Goal: Complete Application Form: Complete application form

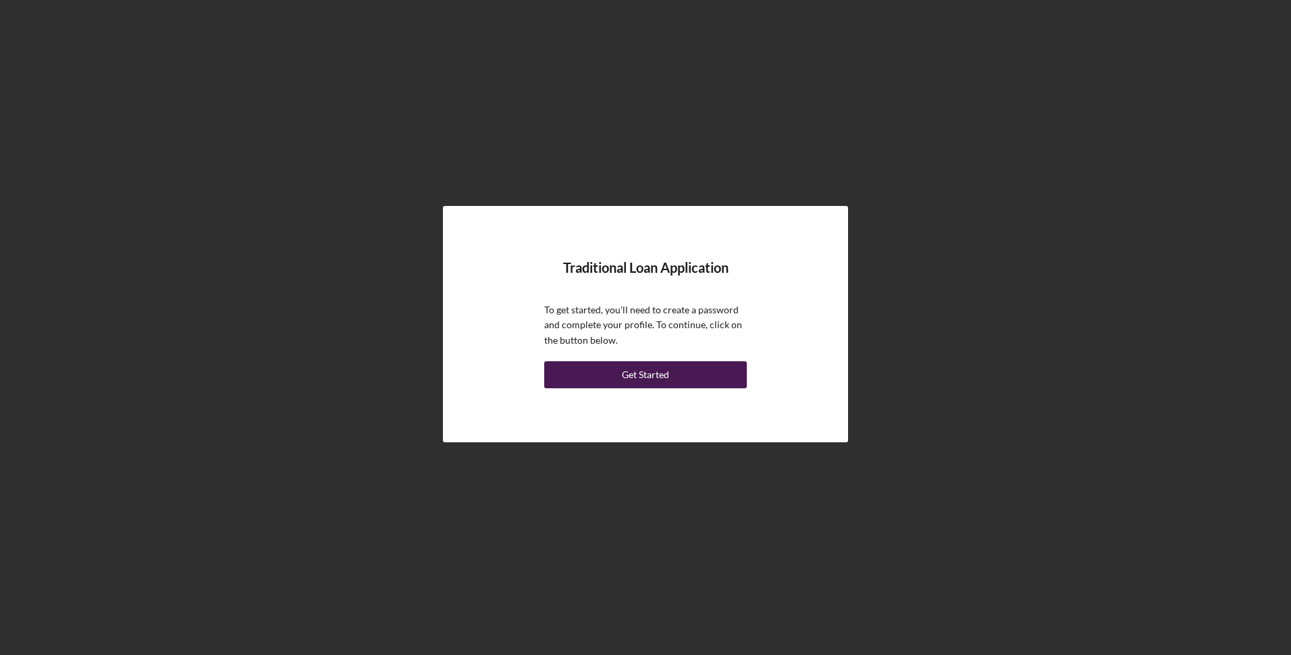
click at [622, 377] on div "Get Started" at bounding box center [645, 374] width 47 height 27
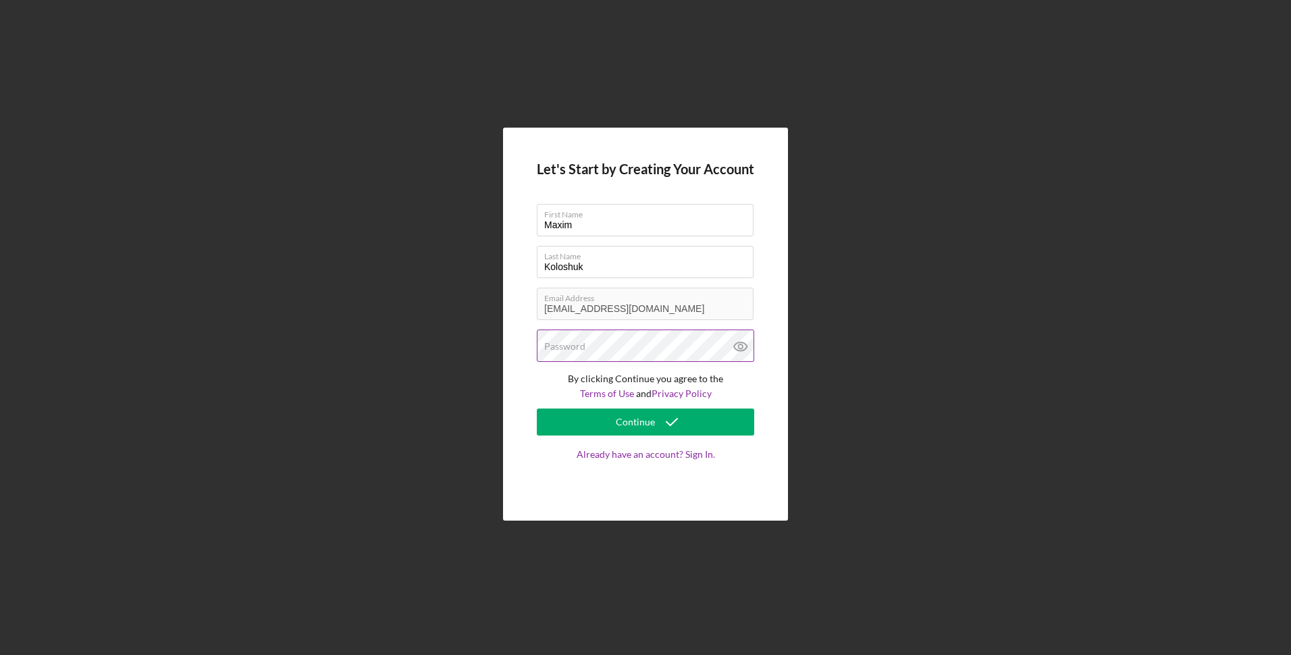
click at [582, 348] on label "Password" at bounding box center [564, 346] width 41 height 11
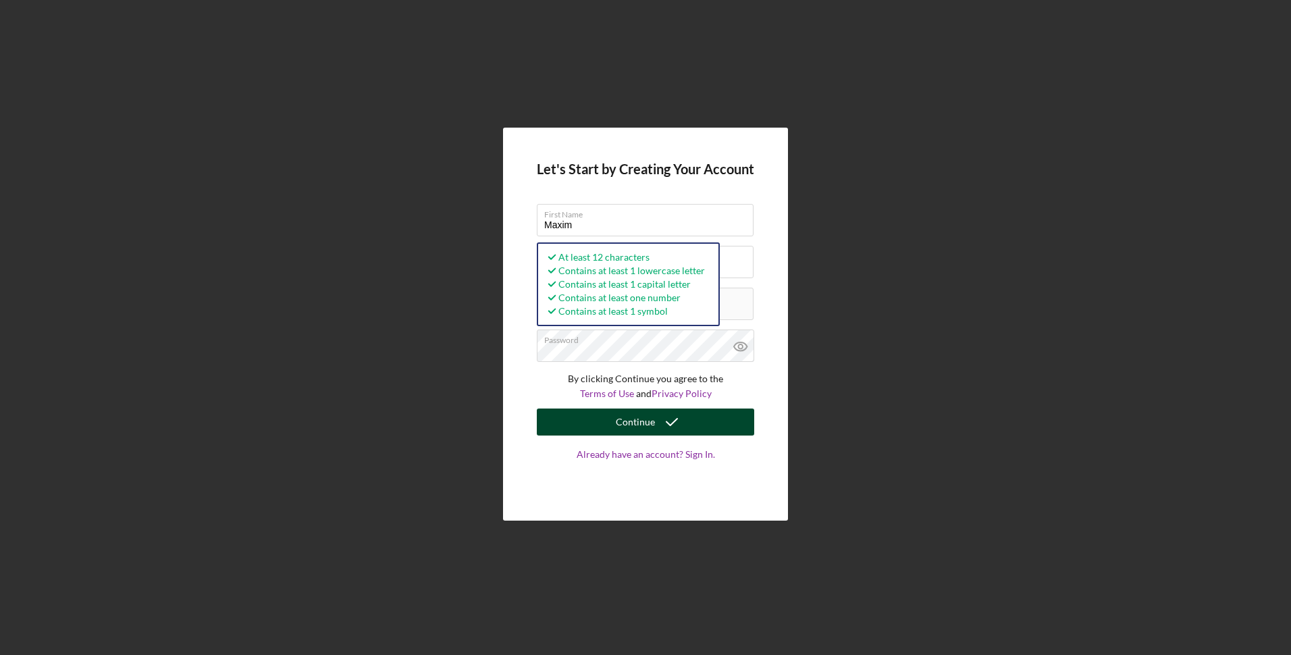
click at [642, 429] on div "Continue" at bounding box center [635, 421] width 39 height 27
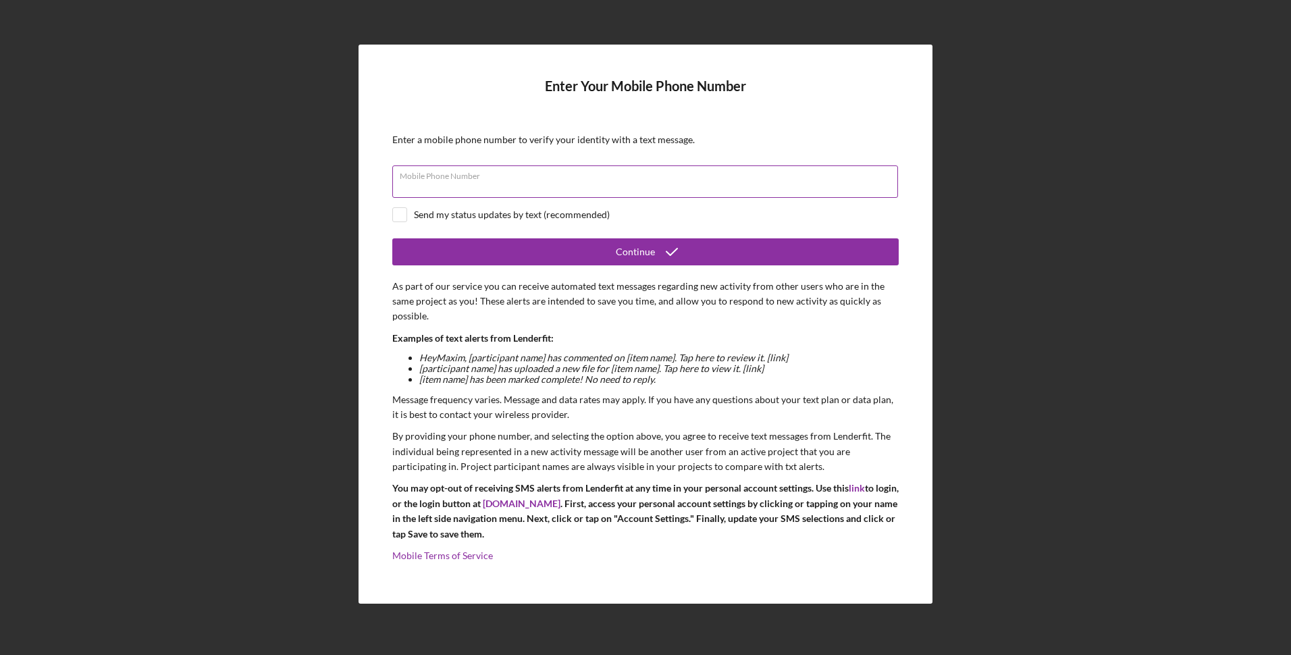
click at [610, 186] on input "Mobile Phone Number" at bounding box center [645, 181] width 506 height 32
type input "[PHONE_NUMBER]"
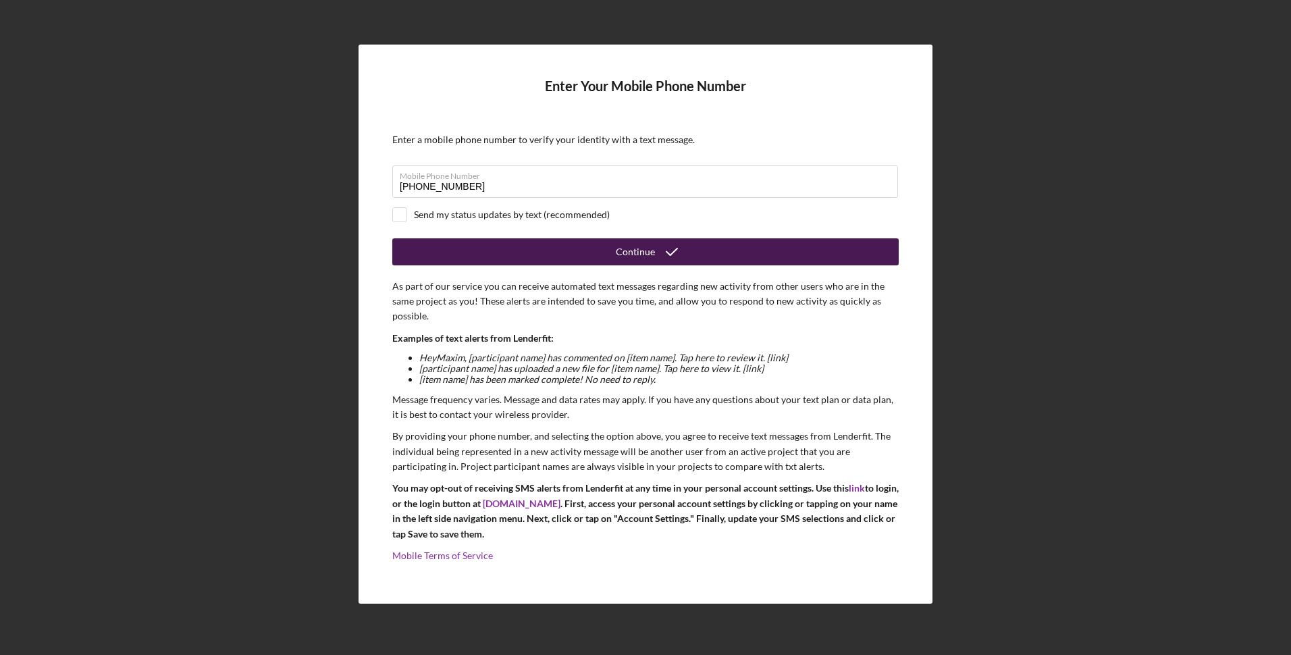
click at [495, 247] on button "Continue" at bounding box center [645, 251] width 506 height 27
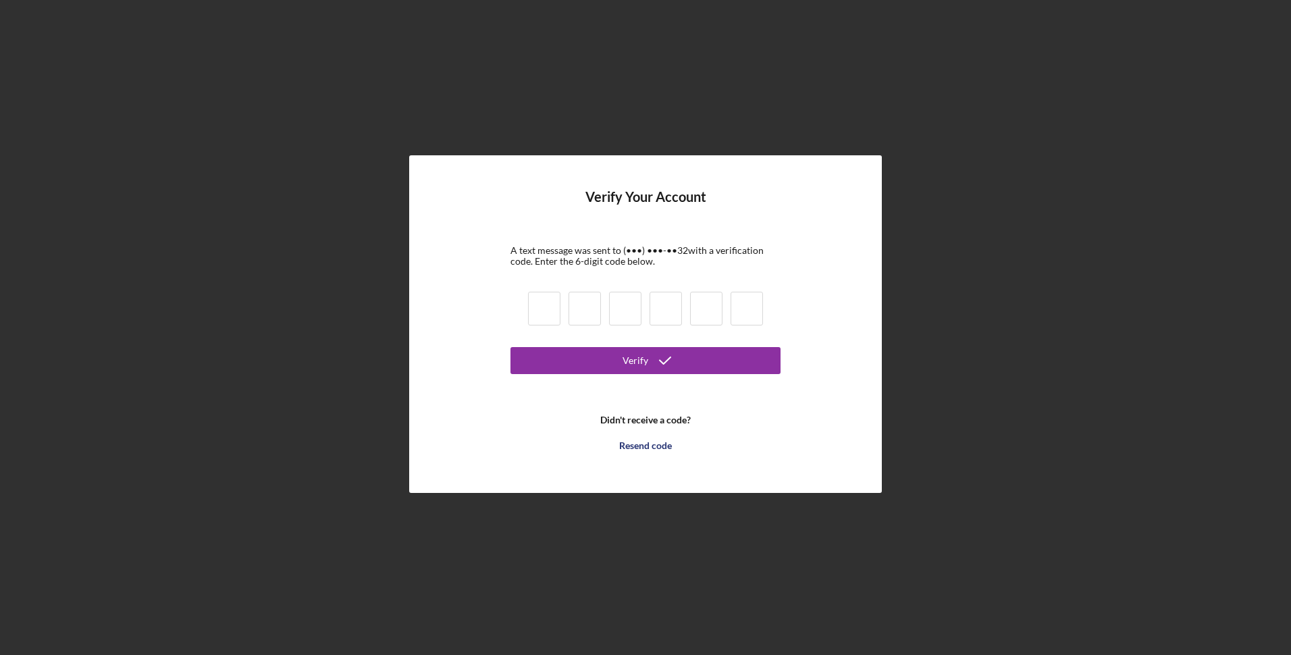
click at [543, 300] on input at bounding box center [544, 309] width 32 height 34
type input "2"
type input "9"
type input "5"
type input "7"
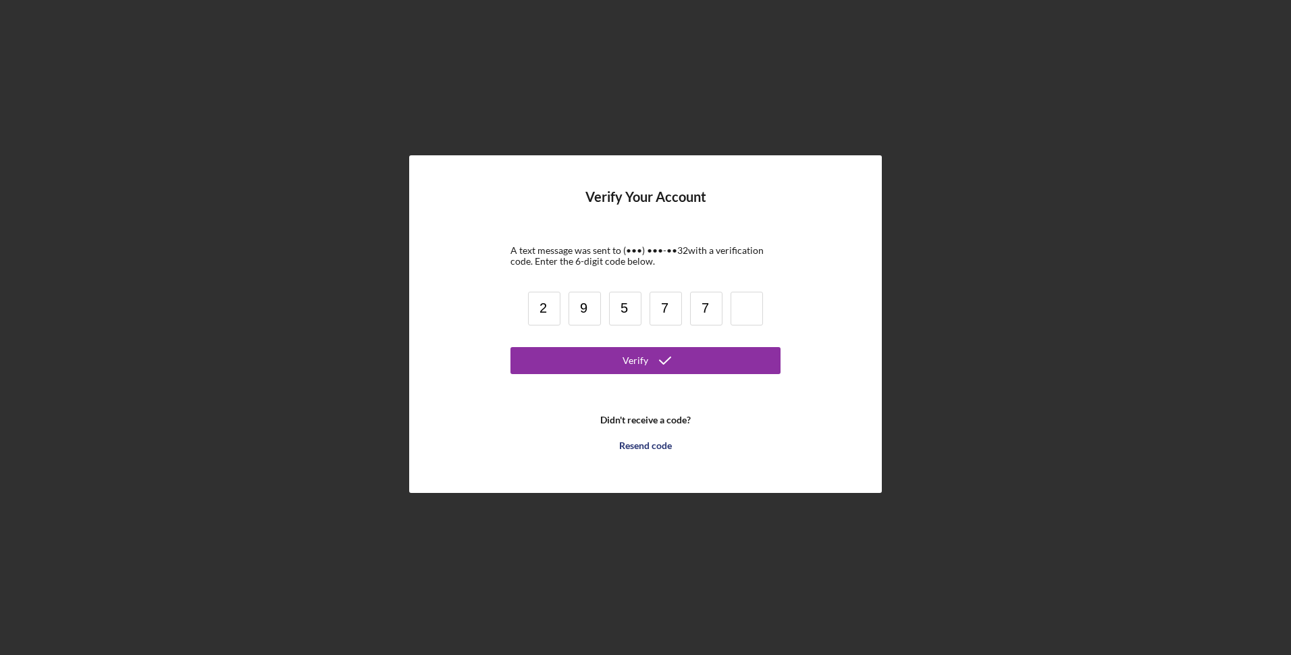
type input "7"
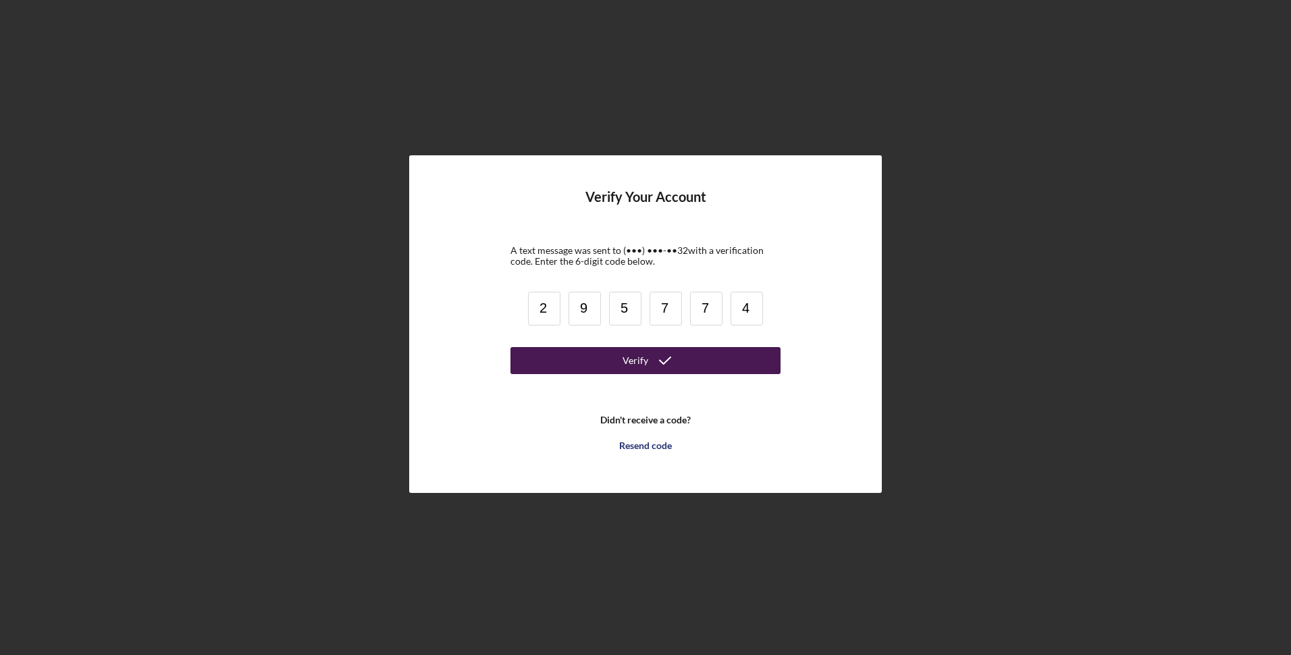
type input "4"
click at [562, 356] on button "Verify" at bounding box center [645, 360] width 270 height 27
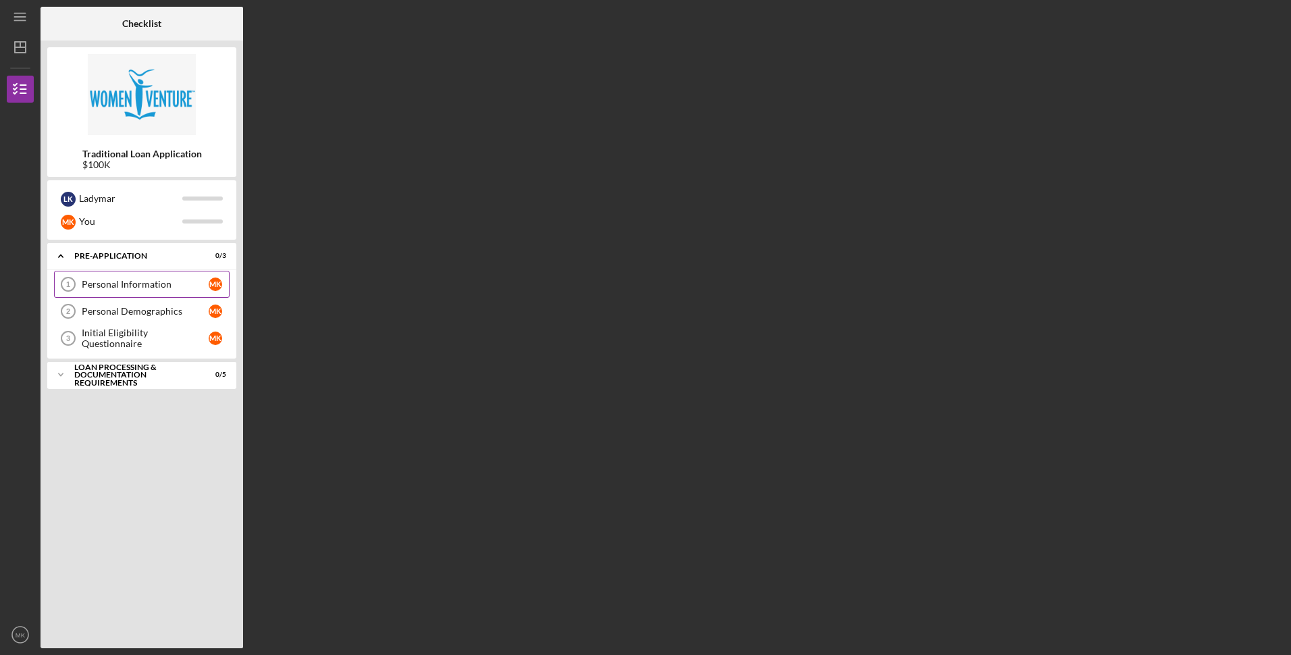
click at [108, 281] on div "Personal Information" at bounding box center [145, 284] width 127 height 11
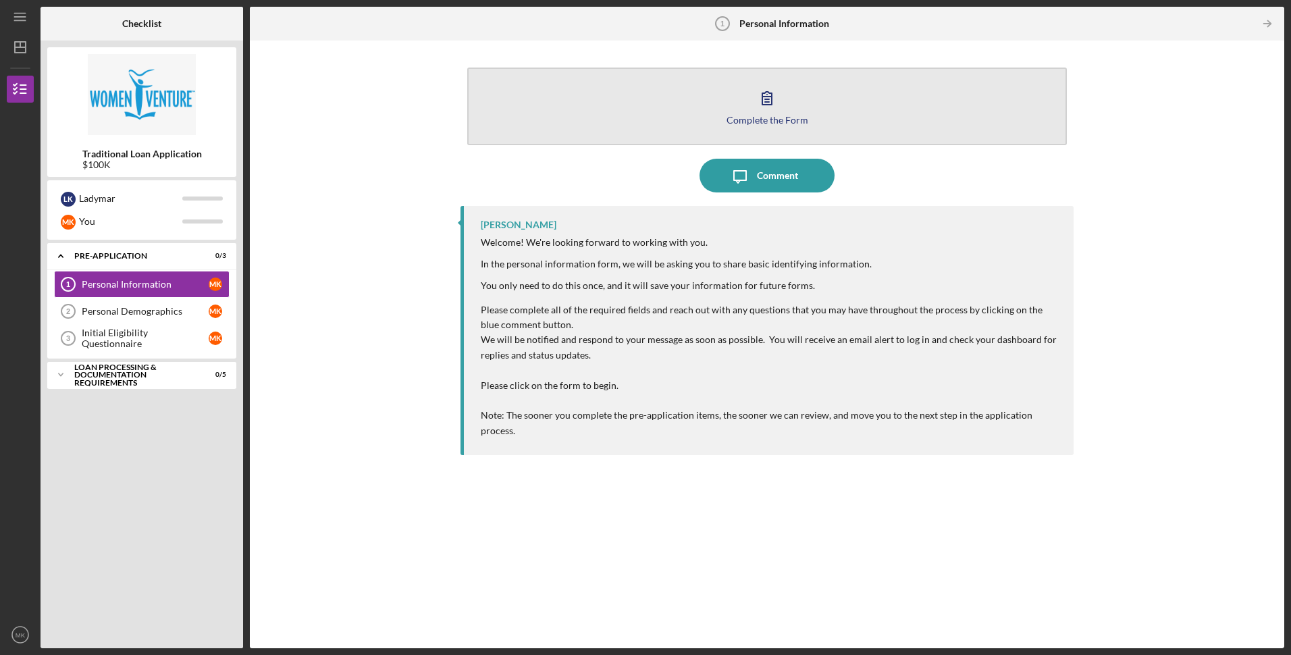
click at [655, 117] on button "Complete the Form Form" at bounding box center [766, 107] width 599 height 78
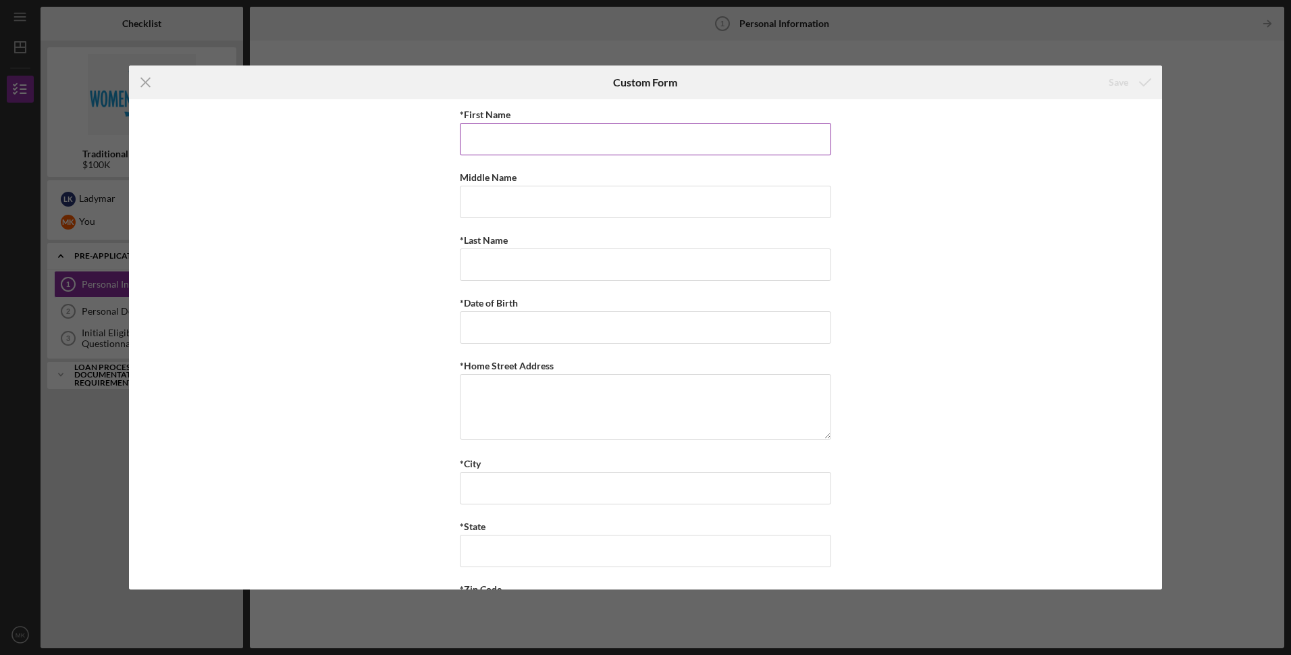
click at [545, 139] on input "*First Name" at bounding box center [645, 139] width 371 height 32
type input "Maxim"
type input "Koloshuk"
type input "[DATE]"
click at [348, 250] on div "*First Name Maxim Middle Name *Last Name [PERSON_NAME] *Date of Birth [DEMOGRAP…" at bounding box center [645, 344] width 1033 height 490
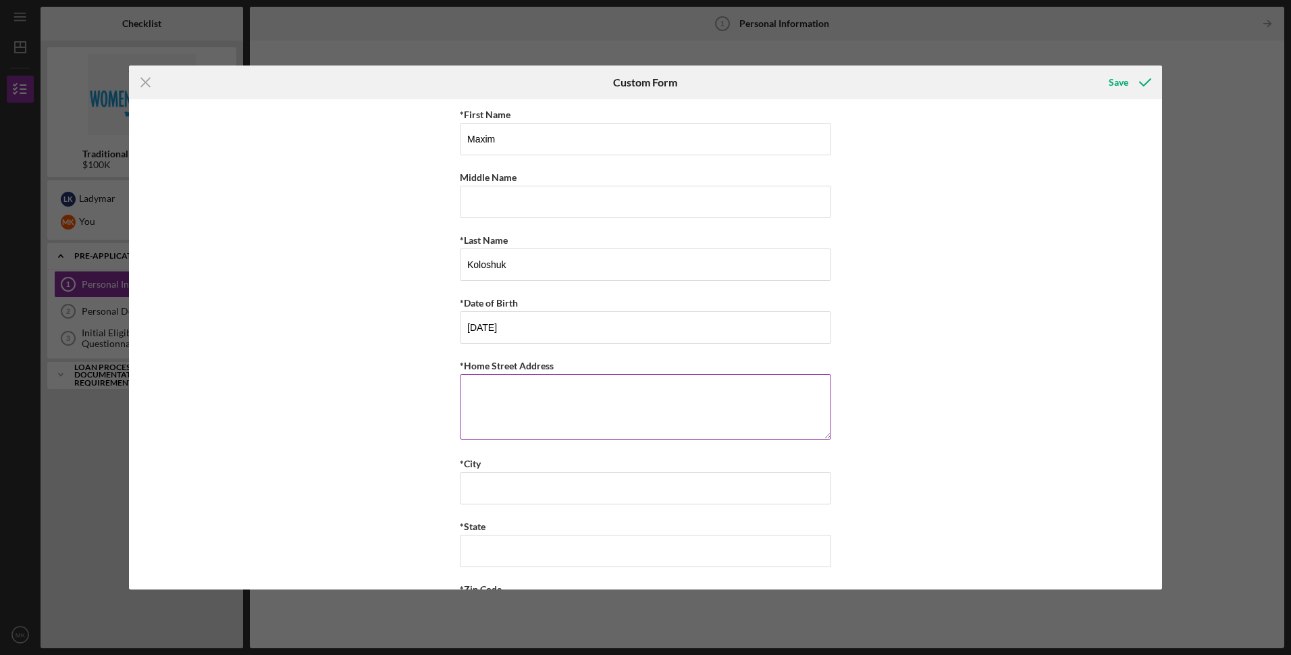
click at [515, 393] on textarea "*Home Street Address" at bounding box center [645, 406] width 371 height 65
type textarea "[STREET_ADDRESS]"
type input "D"
type input "Chaska"
type input "MN"
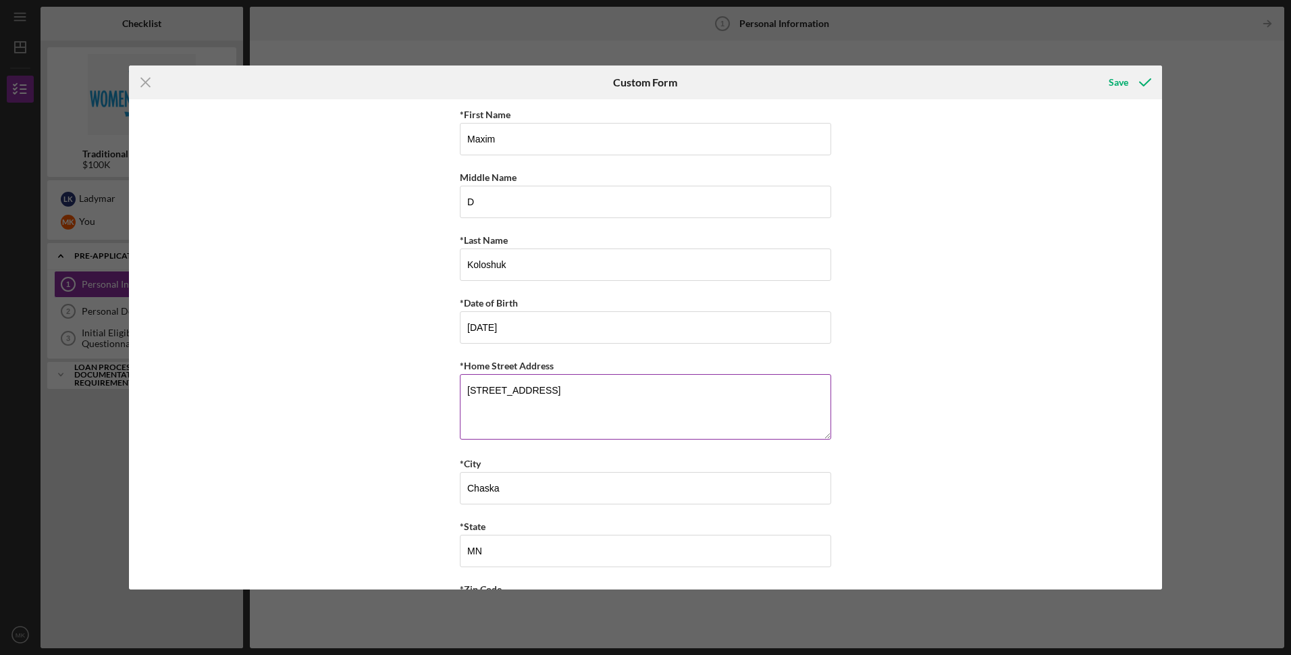
type input "55318"
type input "MN"
type input "[PHONE_NUMBER]"
type input "[EMAIL_ADDRESS][DOMAIN_NAME]"
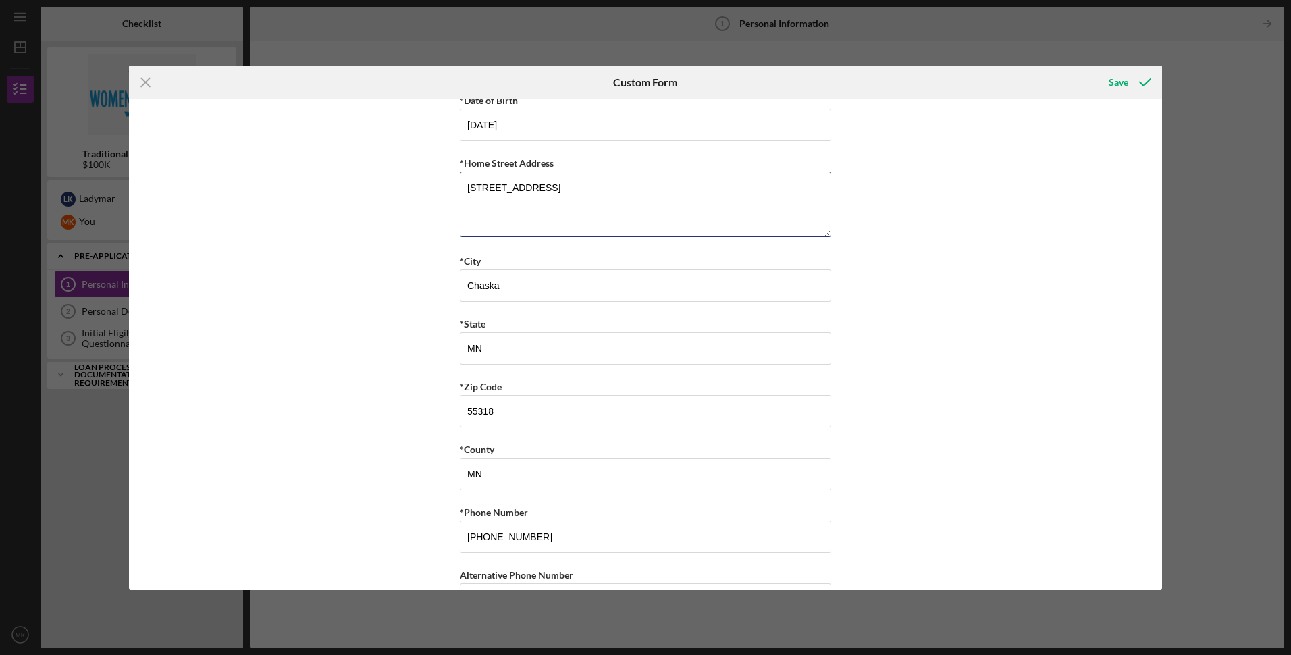
scroll to position [270, 0]
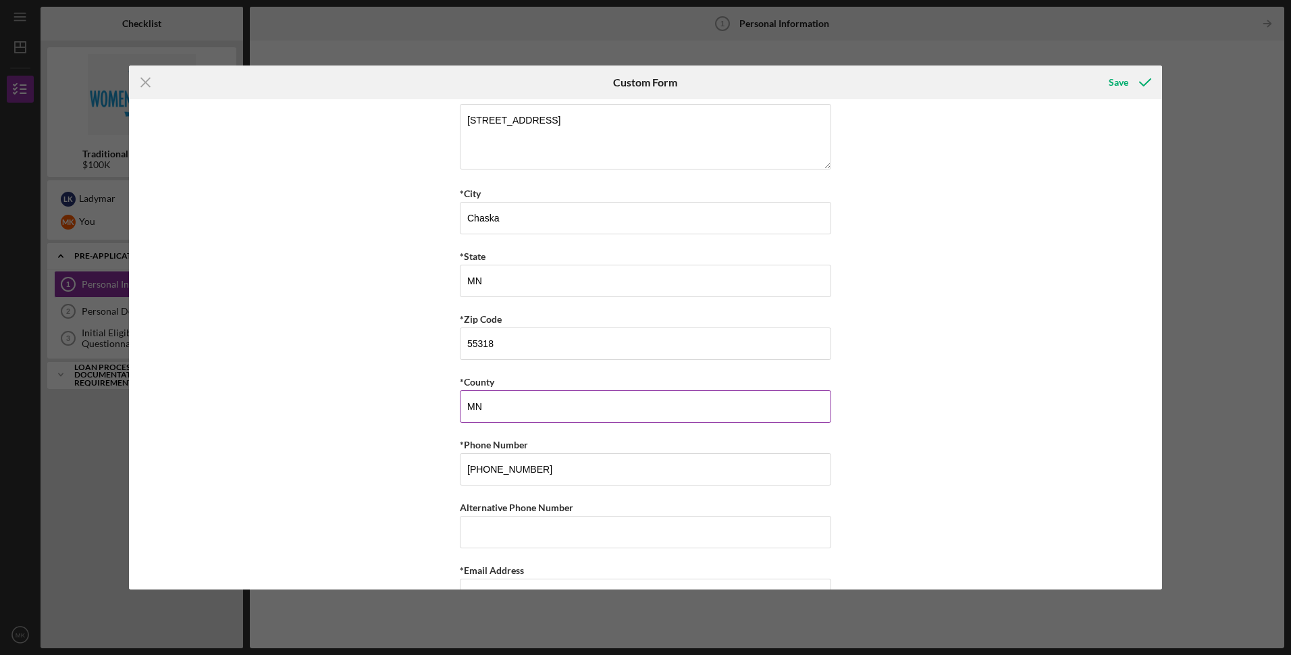
click at [500, 403] on input "MN" at bounding box center [645, 406] width 371 height 32
type input "M"
type input "[PERSON_NAME]"
click at [331, 335] on div "*First Name Maxim Middle Name D *Last Name [PERSON_NAME] *Date of Birth [DEMOGR…" at bounding box center [645, 344] width 1033 height 490
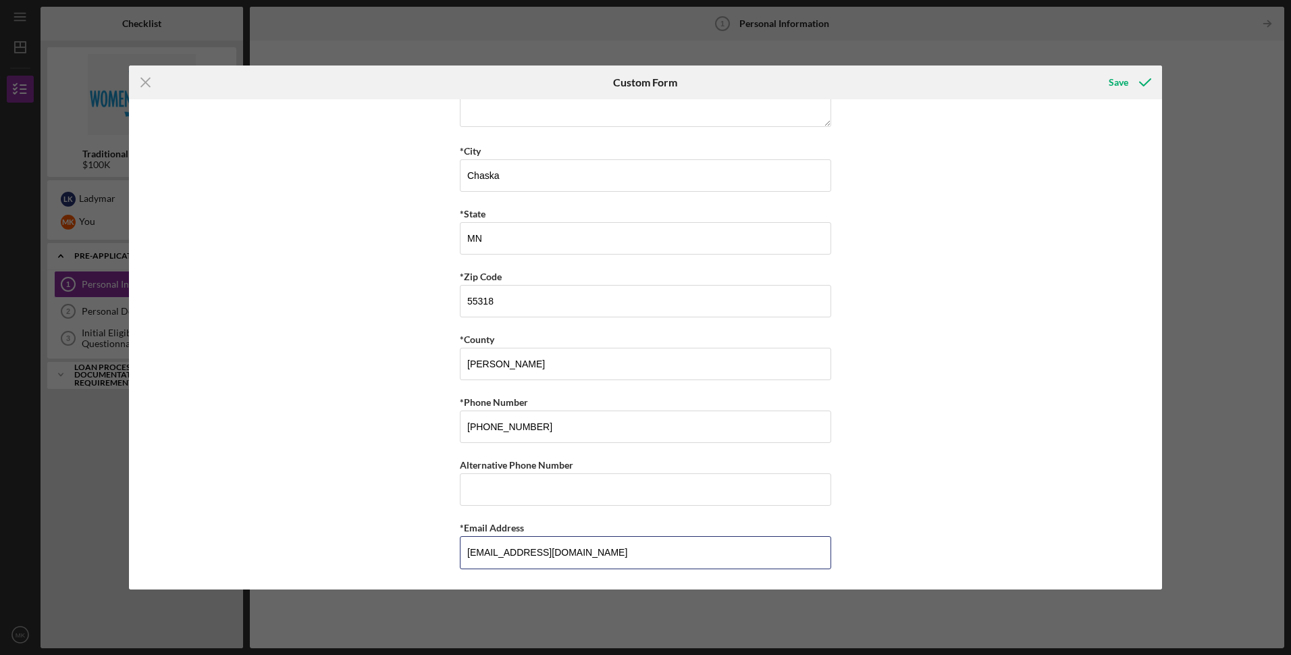
drag, startPoint x: 602, startPoint y: 551, endPoint x: 384, endPoint y: 569, distance: 218.7
click at [384, 569] on div "*First Name Maxim Middle Name D *Last Name [PERSON_NAME] *Date of Birth [DEMOGR…" at bounding box center [645, 344] width 1033 height 490
type input "[EMAIL_ADDRESS][DOMAIN_NAME]"
click at [367, 462] on div "*First Name Maxim Middle Name D *Last Name [PERSON_NAME] *Date of Birth [DEMOGR…" at bounding box center [645, 344] width 1033 height 490
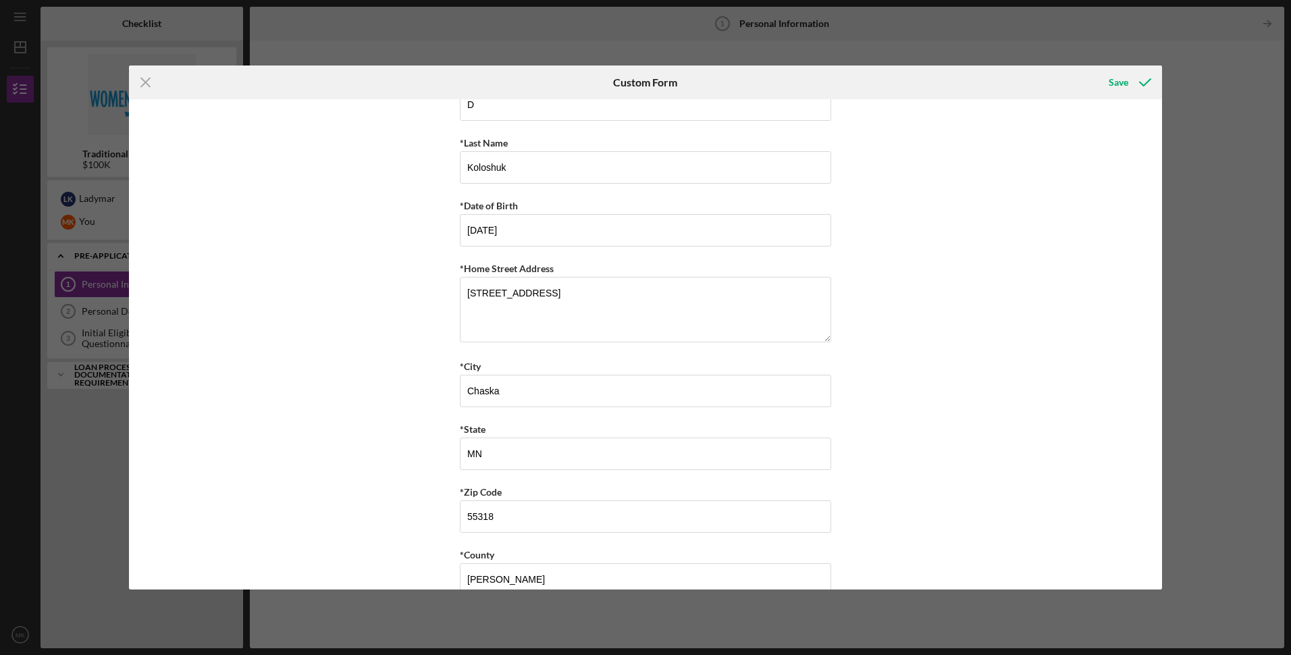
scroll to position [0, 0]
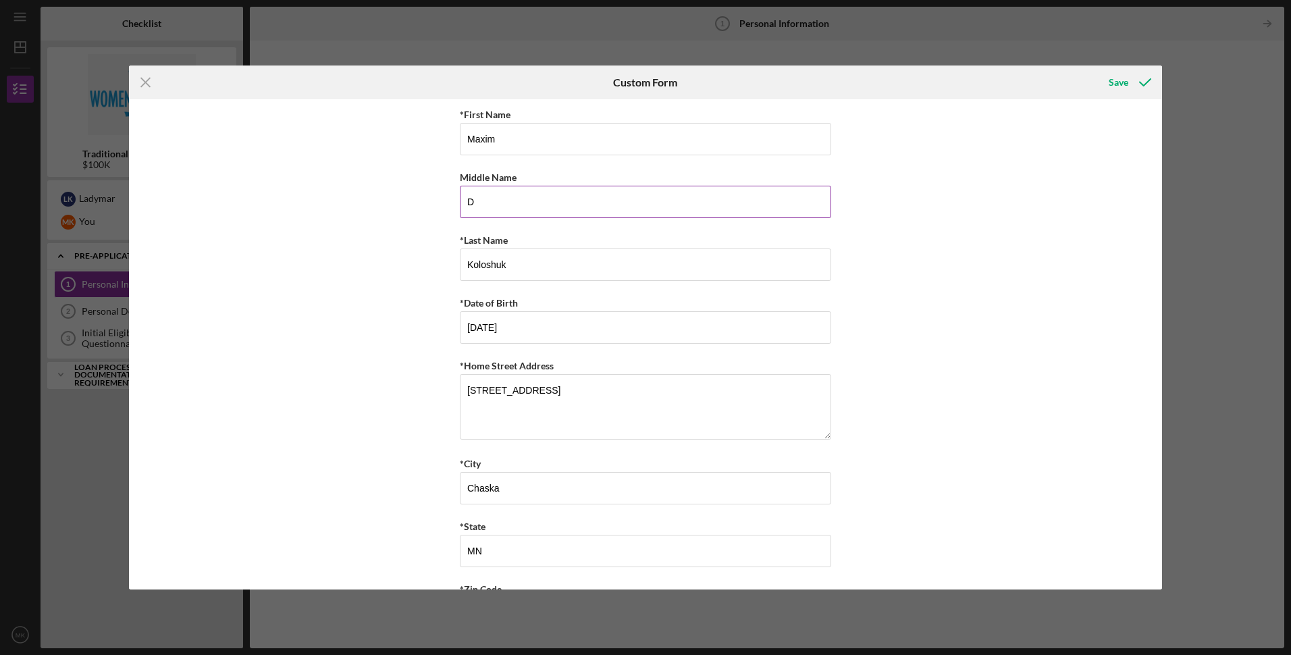
click at [479, 198] on input "D" at bounding box center [645, 202] width 371 height 32
click at [325, 221] on div "*First Name Maxim Middle Name *Last Name [PERSON_NAME] *Date of Birth [DEMOGRAP…" at bounding box center [645, 344] width 1033 height 490
click at [1119, 82] on div "Save" at bounding box center [1118, 82] width 20 height 27
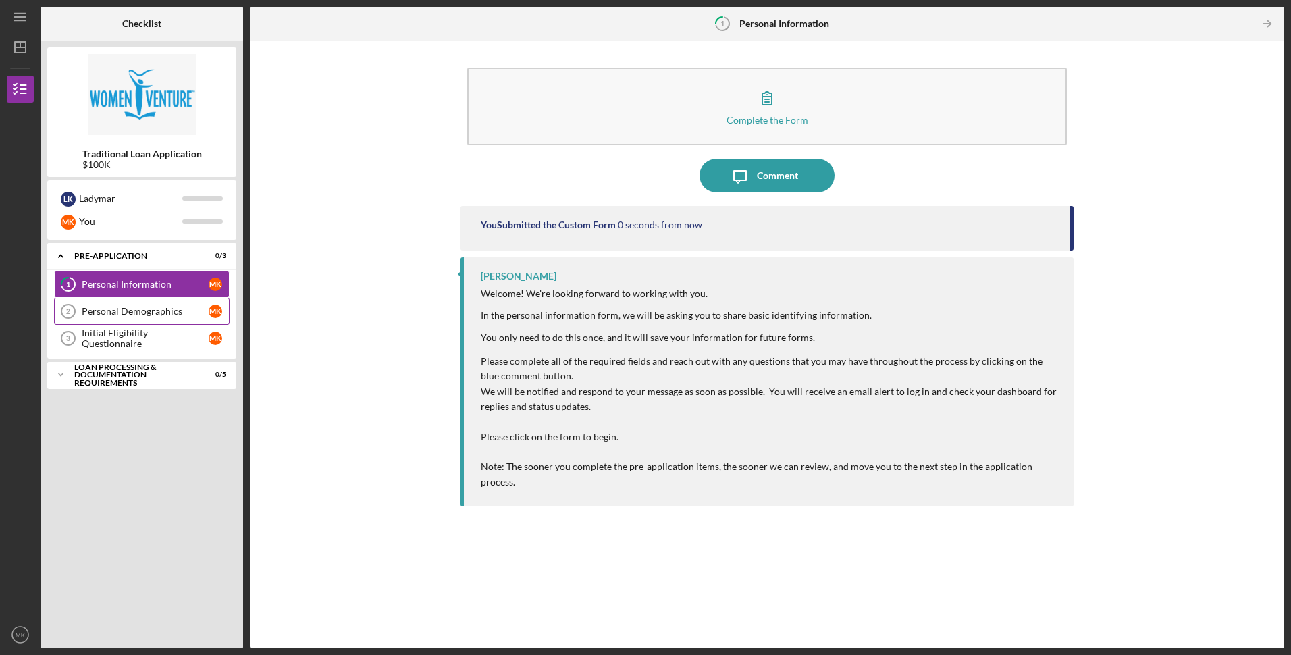
click at [123, 308] on div "Personal Demographics" at bounding box center [145, 311] width 127 height 11
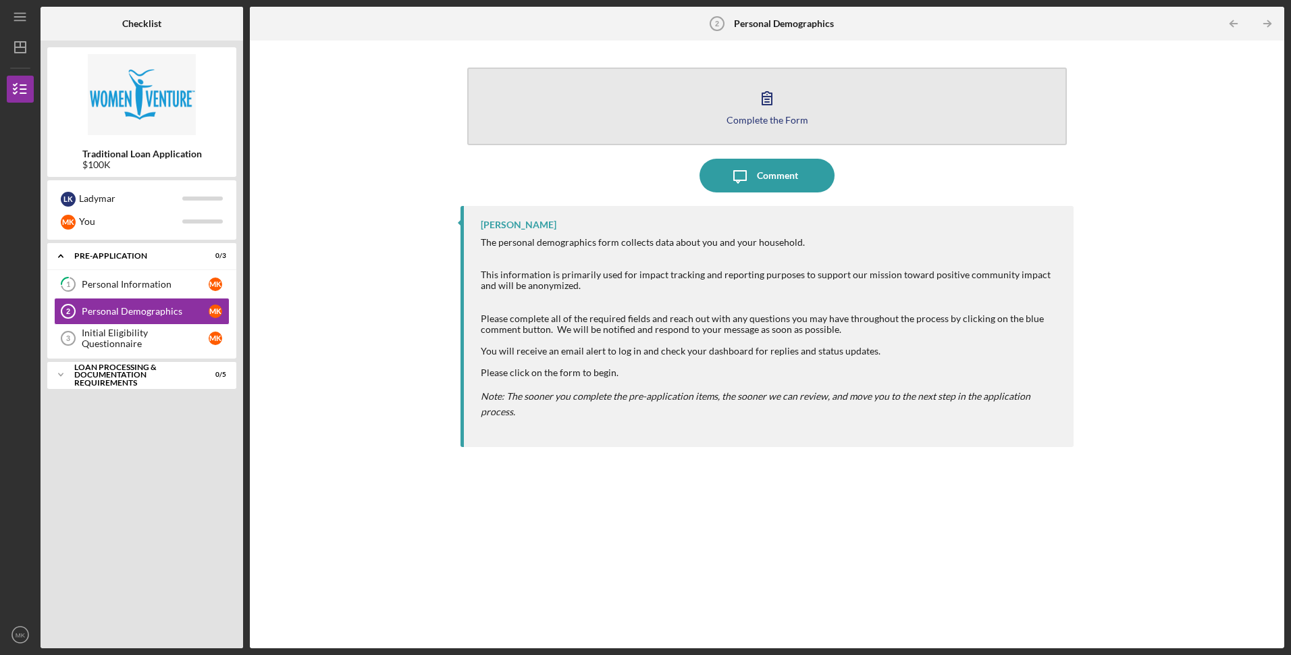
click at [662, 127] on button "Complete the Form Form" at bounding box center [766, 107] width 599 height 78
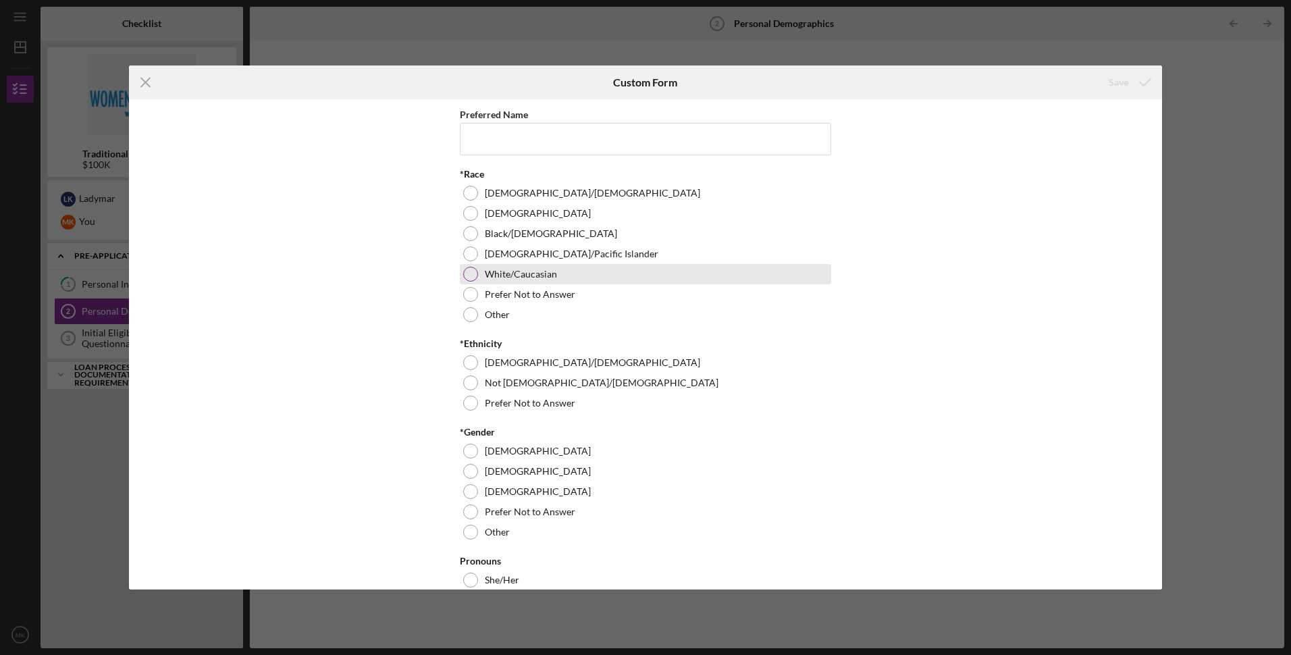
click at [466, 276] on div at bounding box center [470, 274] width 15 height 15
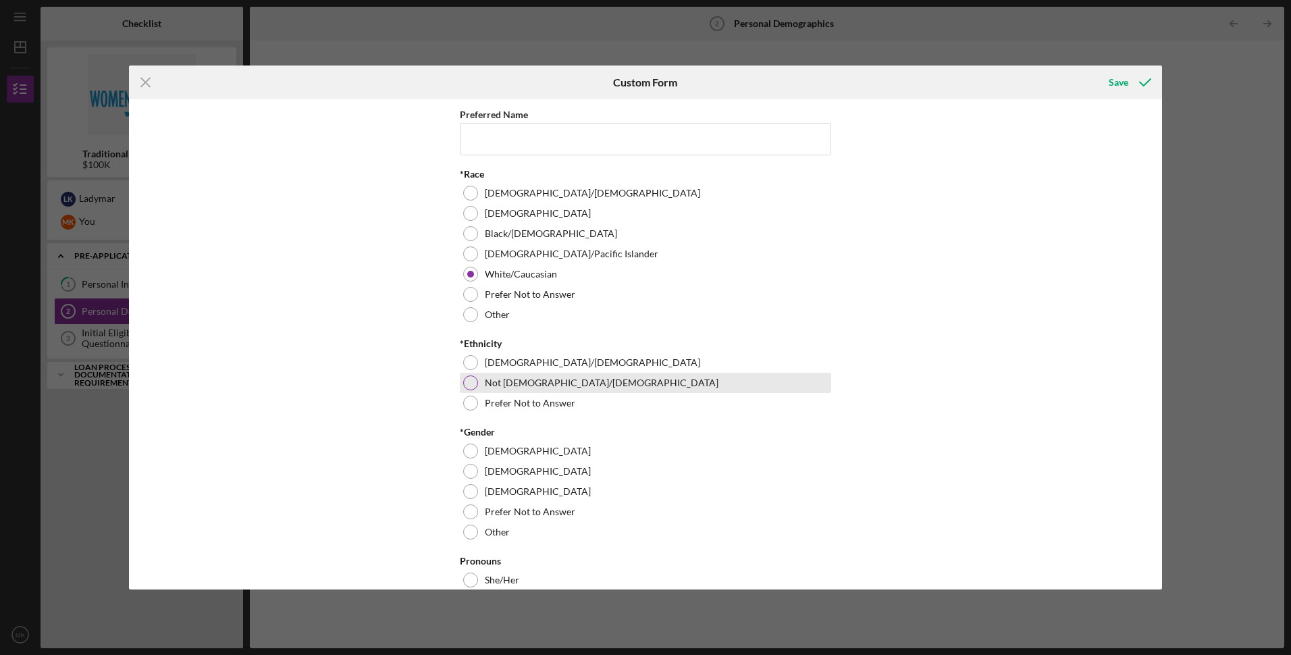
click at [468, 382] on div at bounding box center [470, 382] width 15 height 15
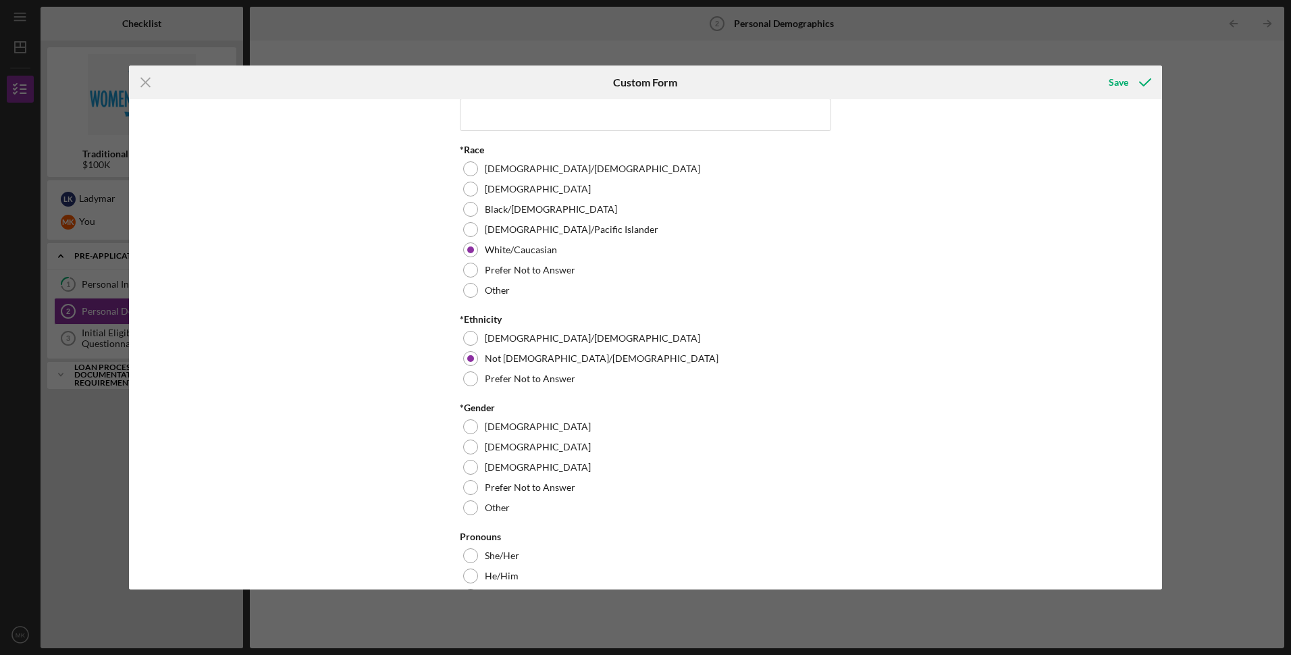
scroll to position [68, 0]
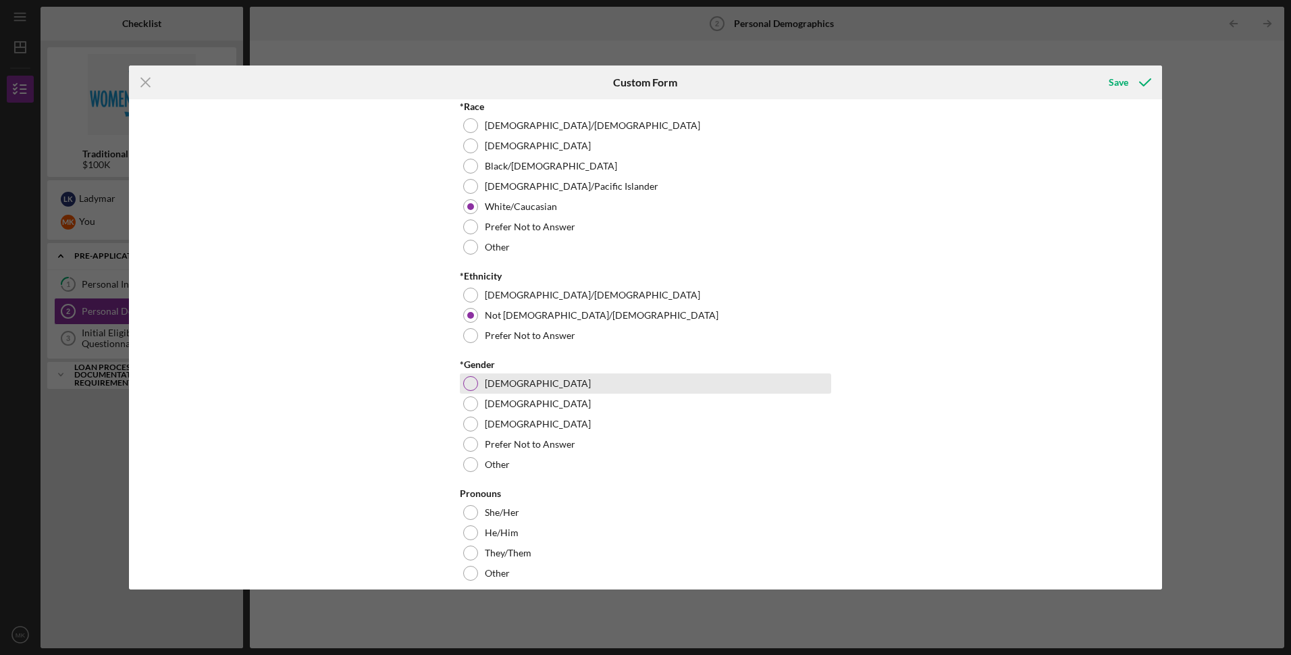
click at [473, 383] on div at bounding box center [470, 383] width 15 height 15
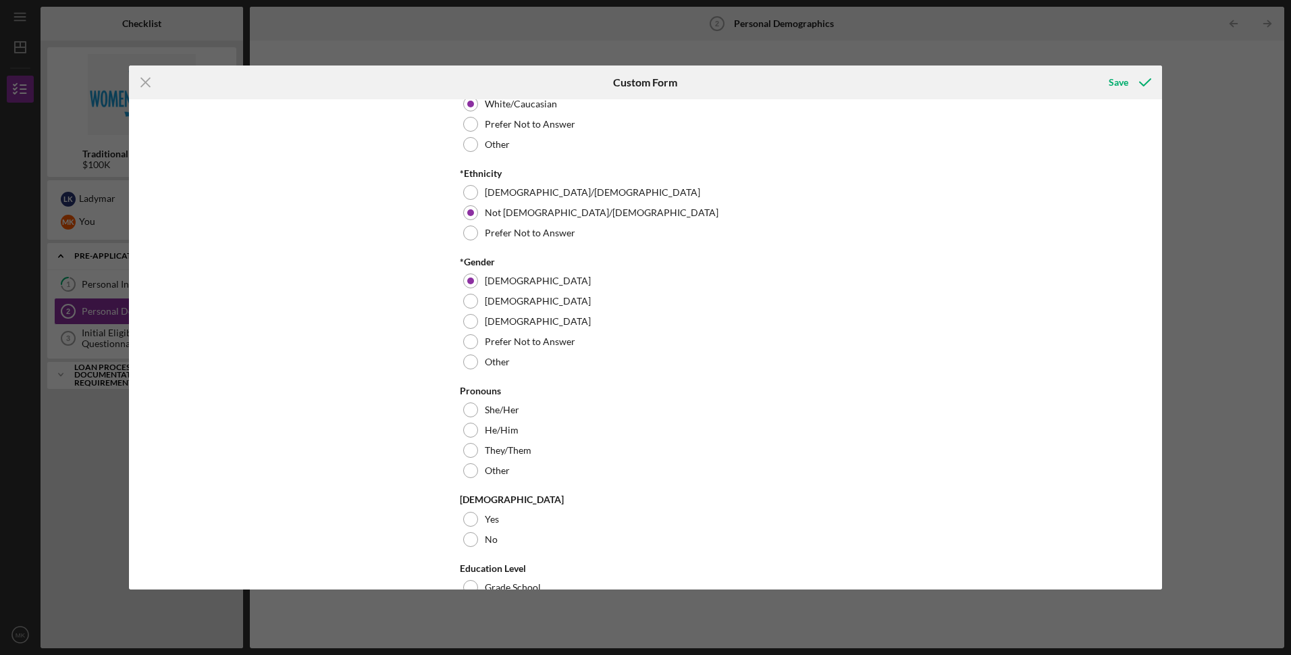
scroll to position [203, 0]
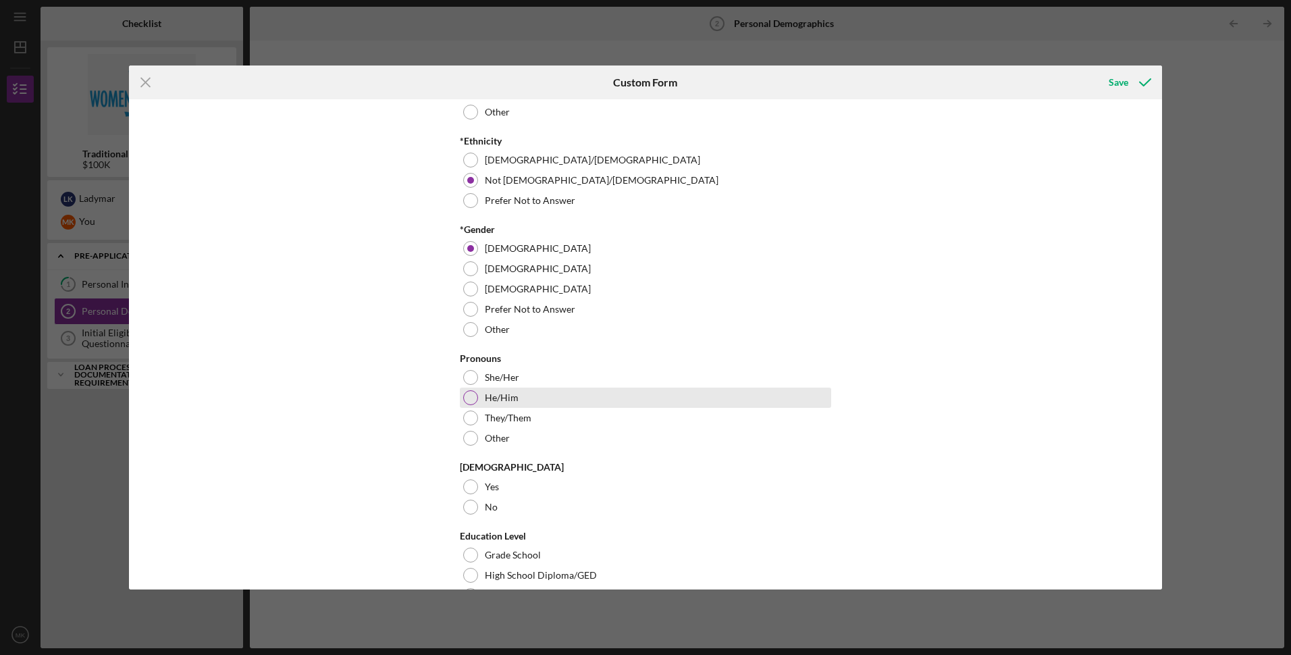
click at [468, 398] on div at bounding box center [470, 397] width 15 height 15
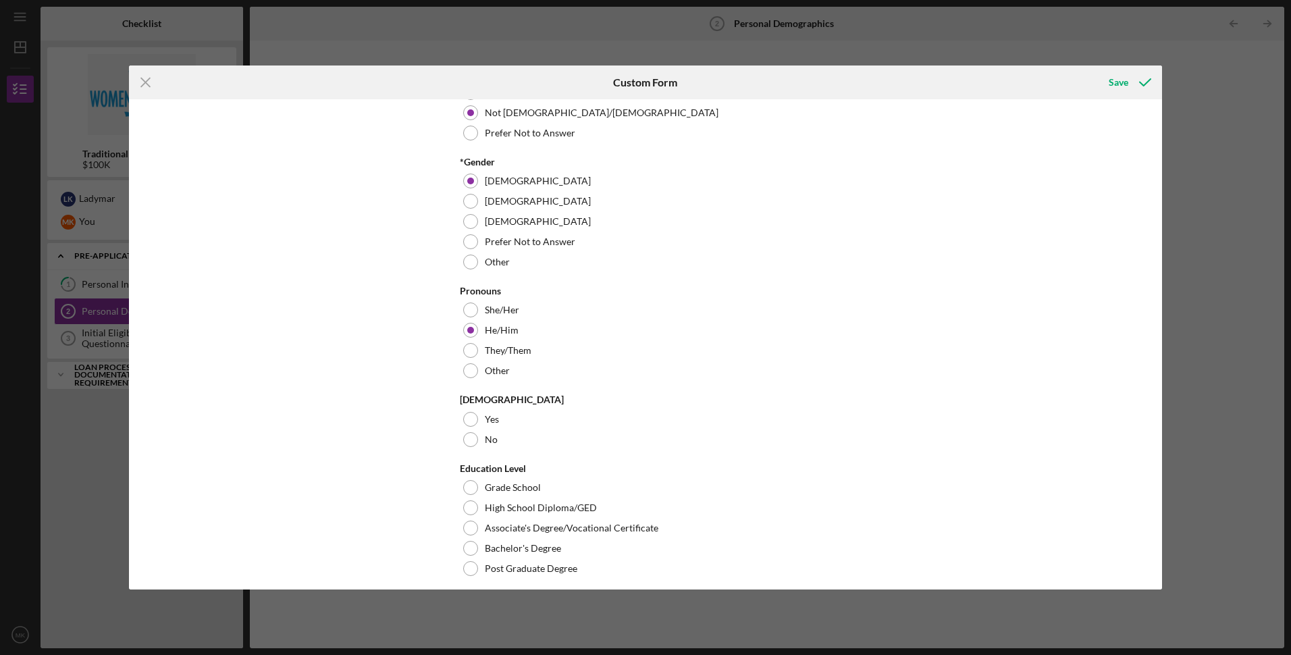
scroll to position [338, 0]
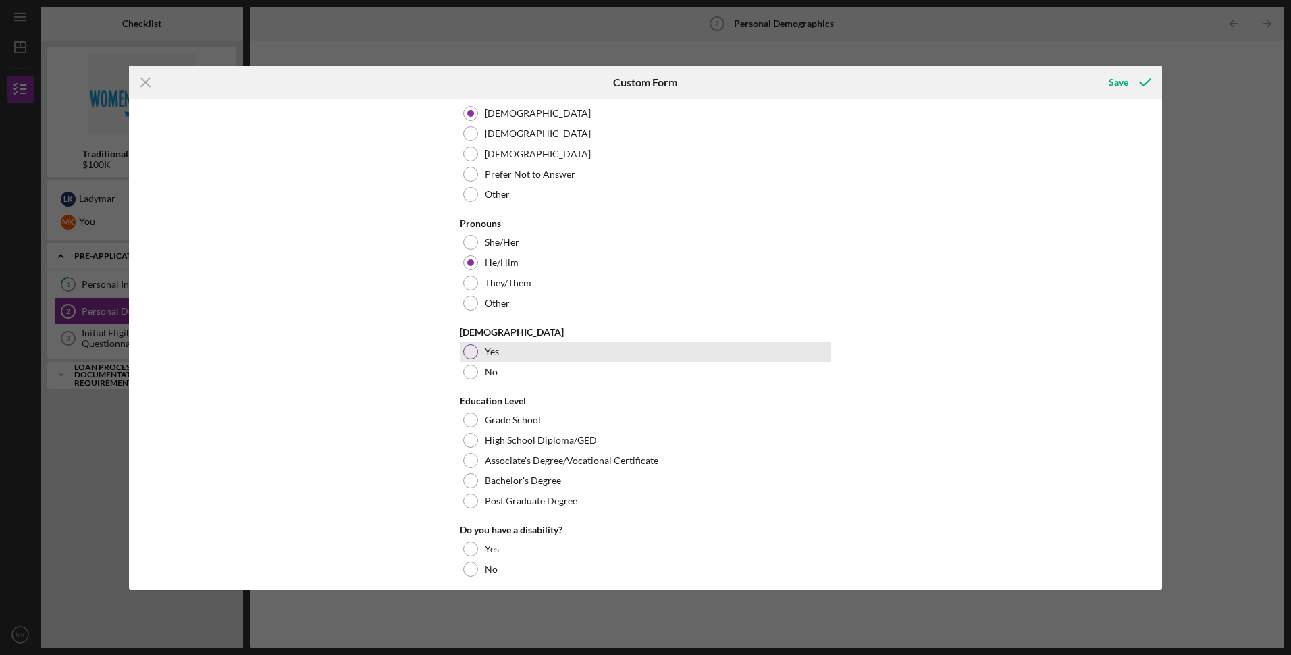
click at [467, 352] on div at bounding box center [470, 351] width 15 height 15
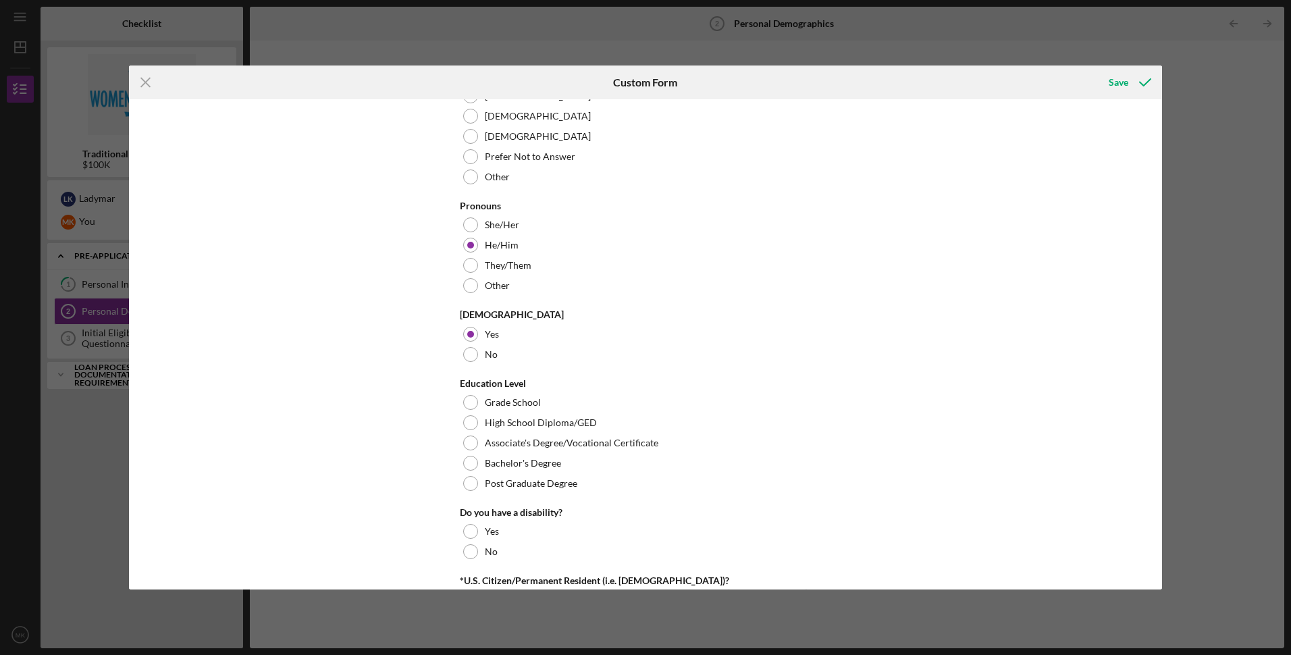
scroll to position [405, 0]
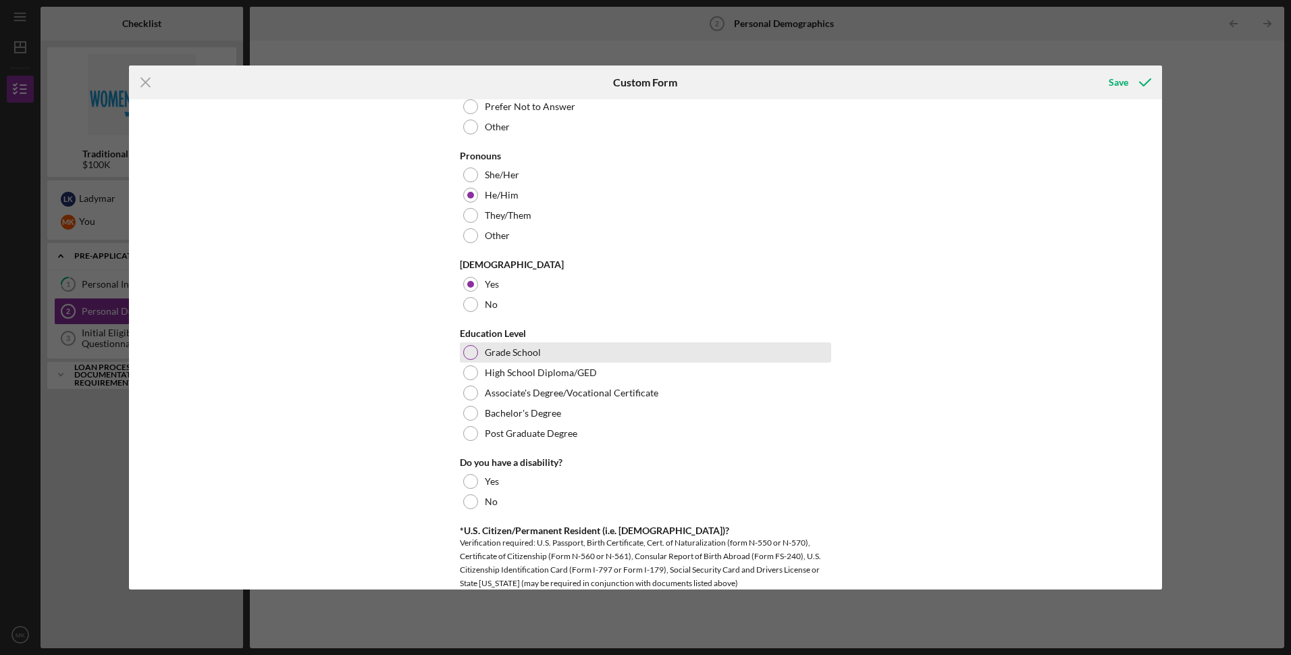
click at [468, 353] on div at bounding box center [470, 352] width 15 height 15
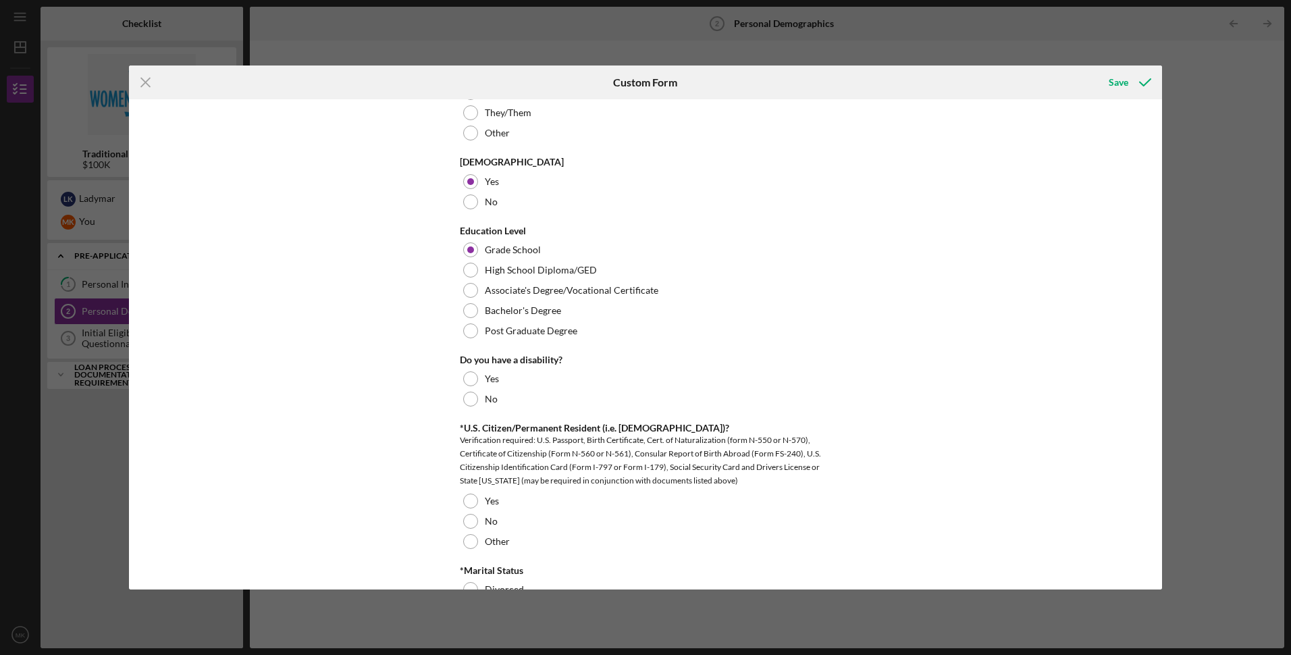
scroll to position [540, 0]
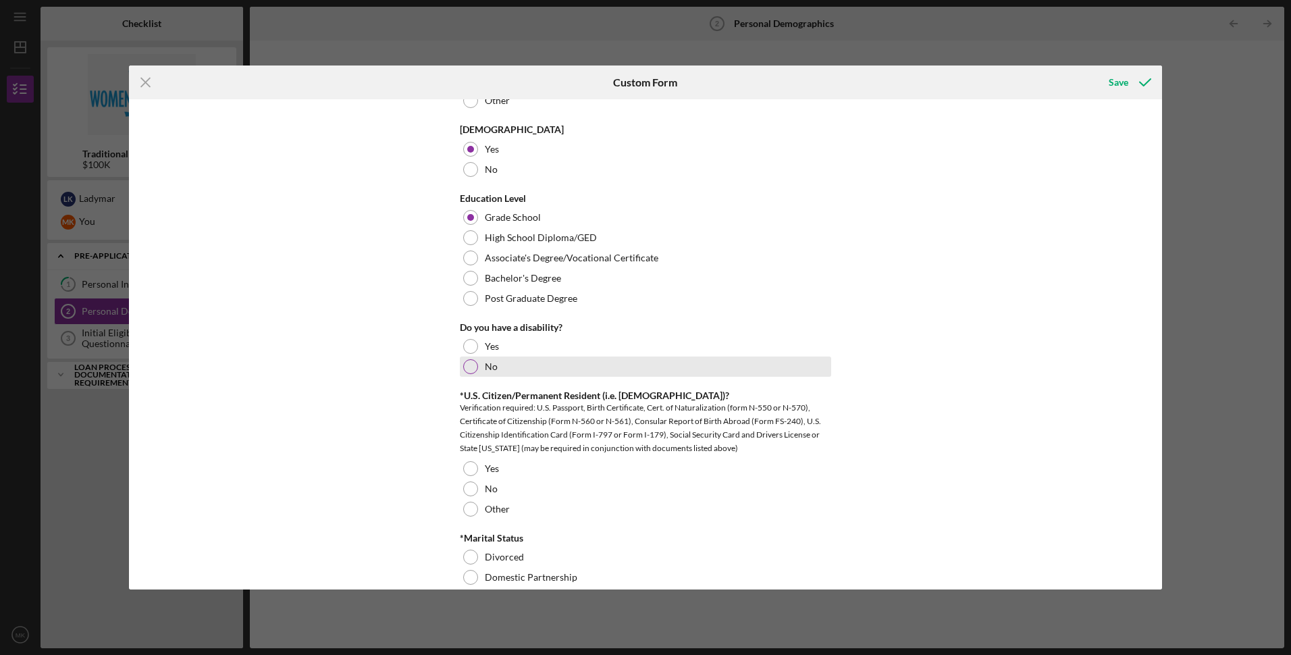
click at [469, 366] on div at bounding box center [470, 366] width 15 height 15
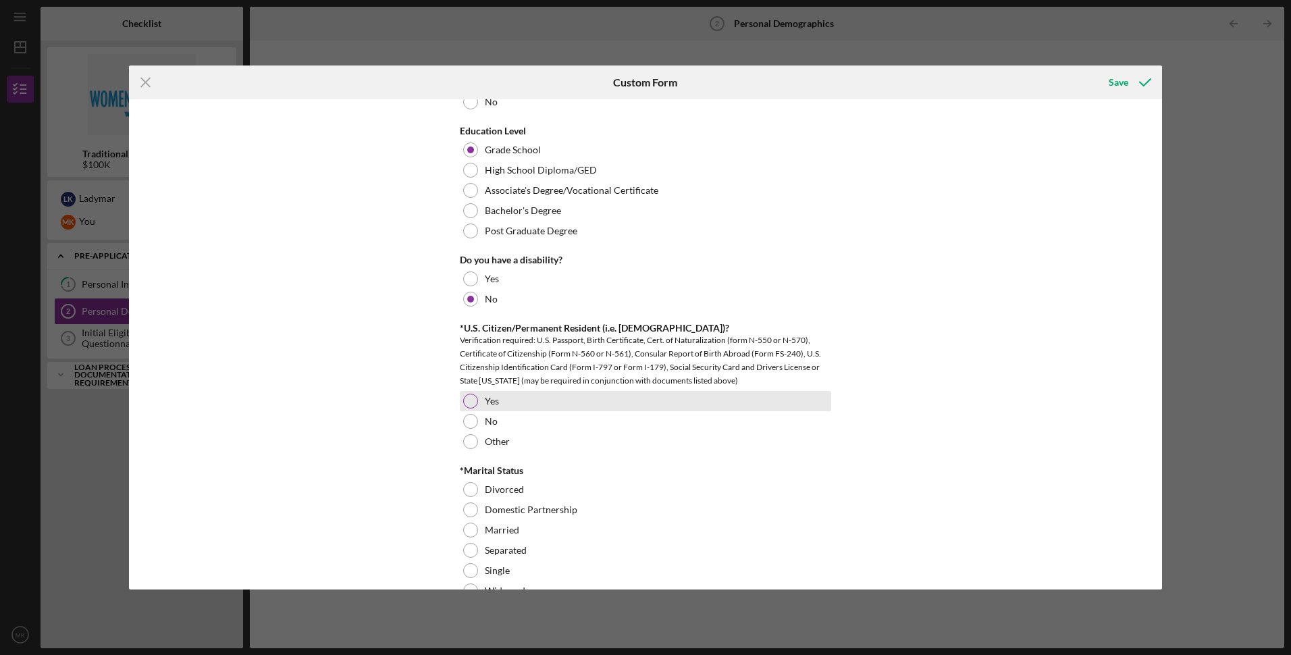
click at [468, 399] on div at bounding box center [470, 401] width 15 height 15
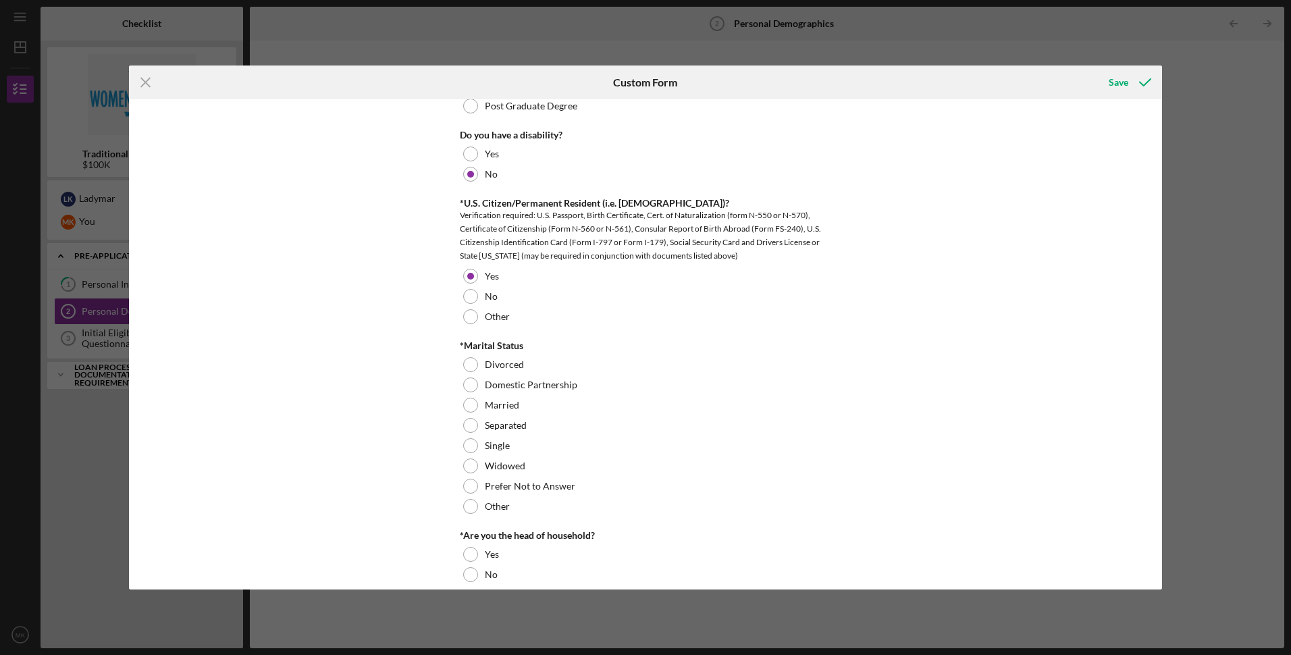
scroll to position [743, 0]
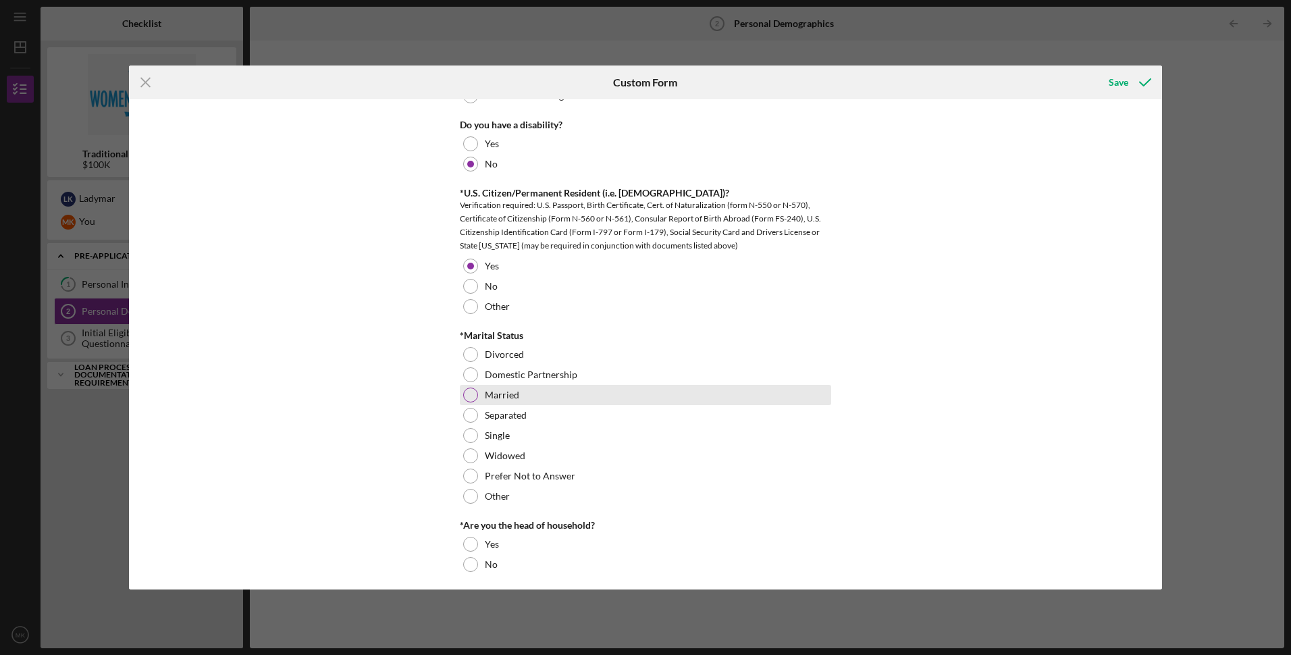
click at [463, 394] on div at bounding box center [470, 394] width 15 height 15
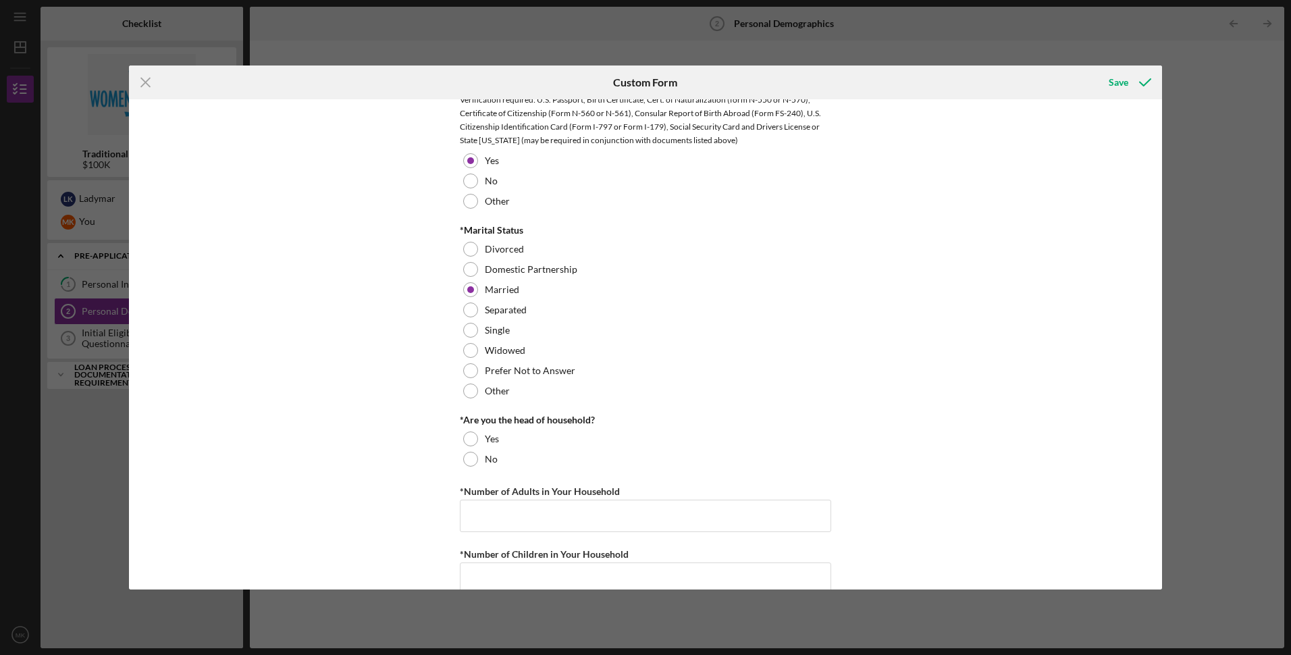
scroll to position [878, 0]
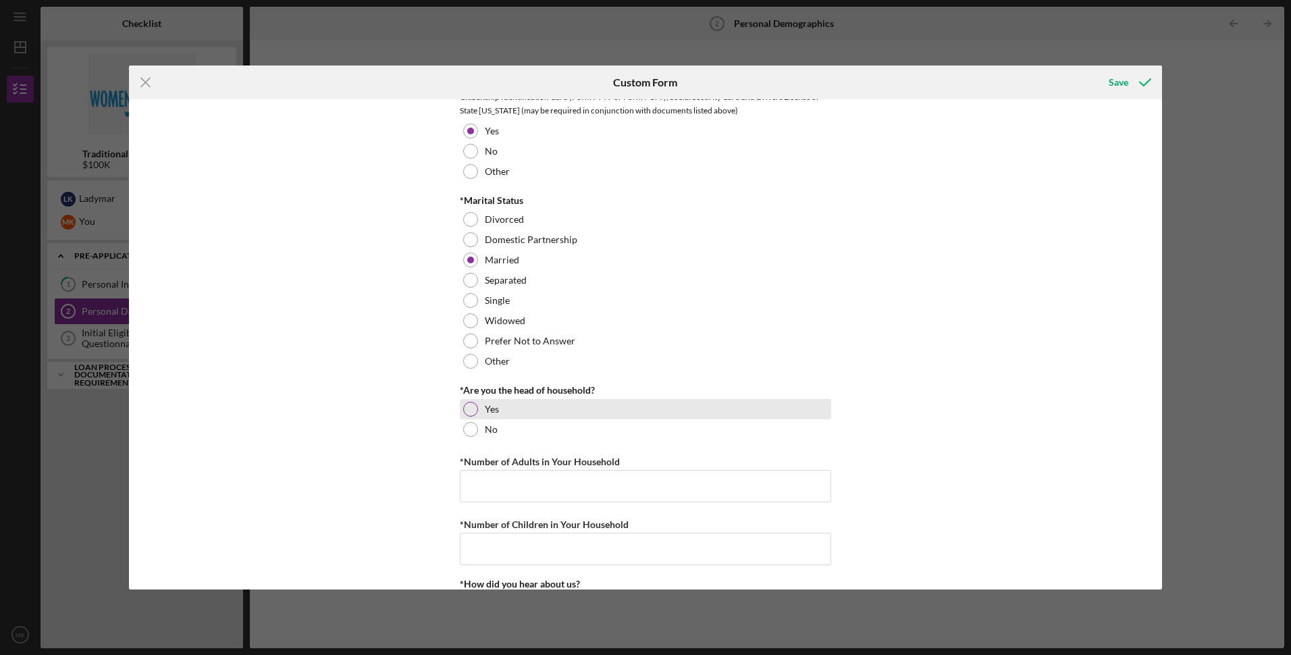
click at [464, 411] on div at bounding box center [470, 409] width 15 height 15
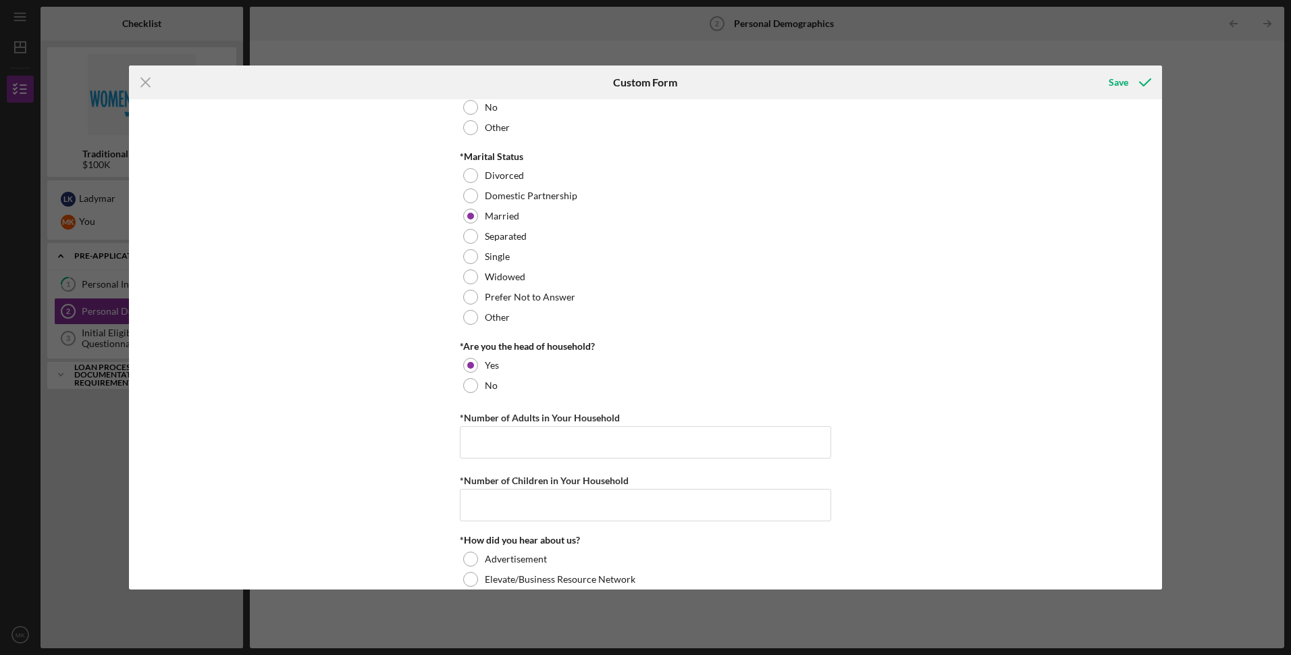
scroll to position [945, 0]
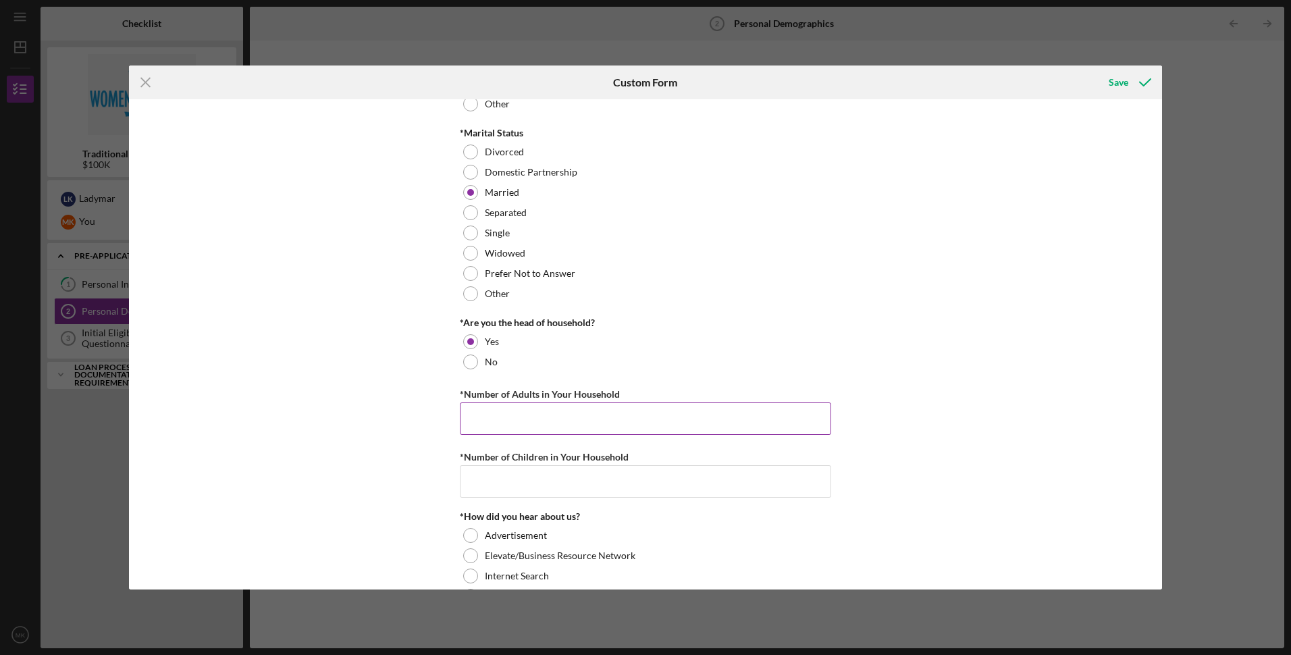
click at [493, 413] on input "*Number of Adults in Your Household" at bounding box center [645, 418] width 371 height 32
type input "2"
click at [390, 407] on div "Preferred Name *Race [DEMOGRAPHIC_DATA]/[DEMOGRAPHIC_DATA] Black/[DEMOGRAPHIC_D…" at bounding box center [645, 344] width 1033 height 490
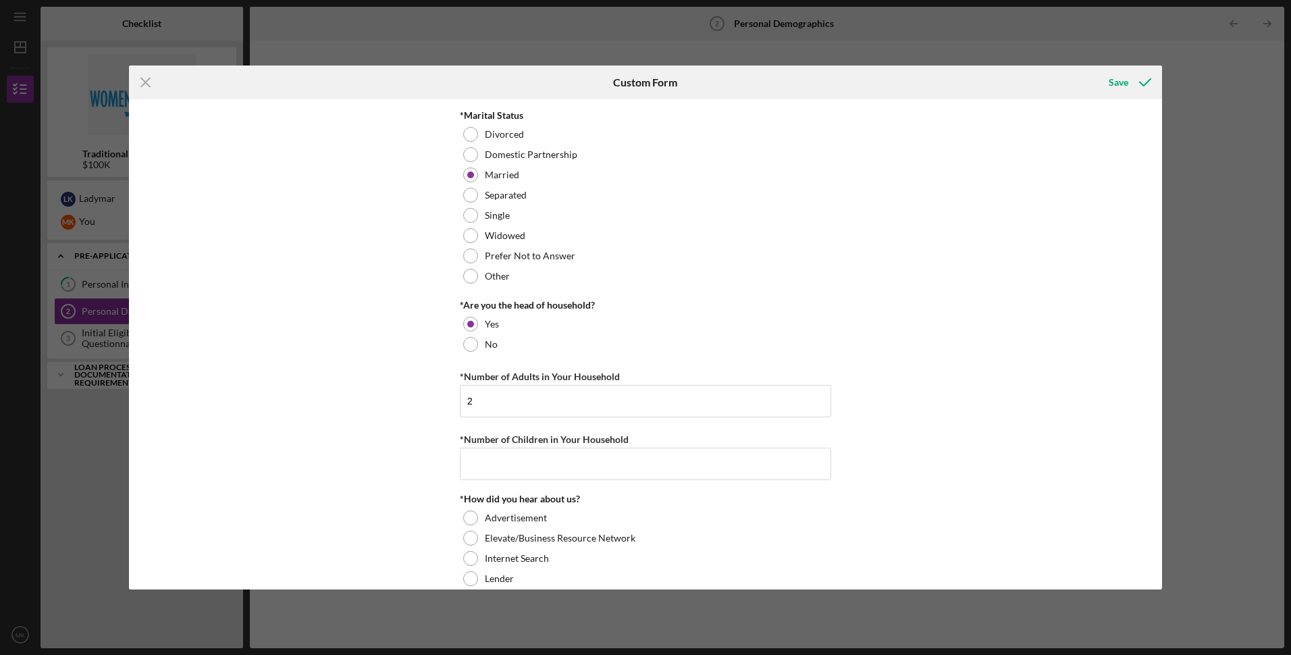
scroll to position [1013, 0]
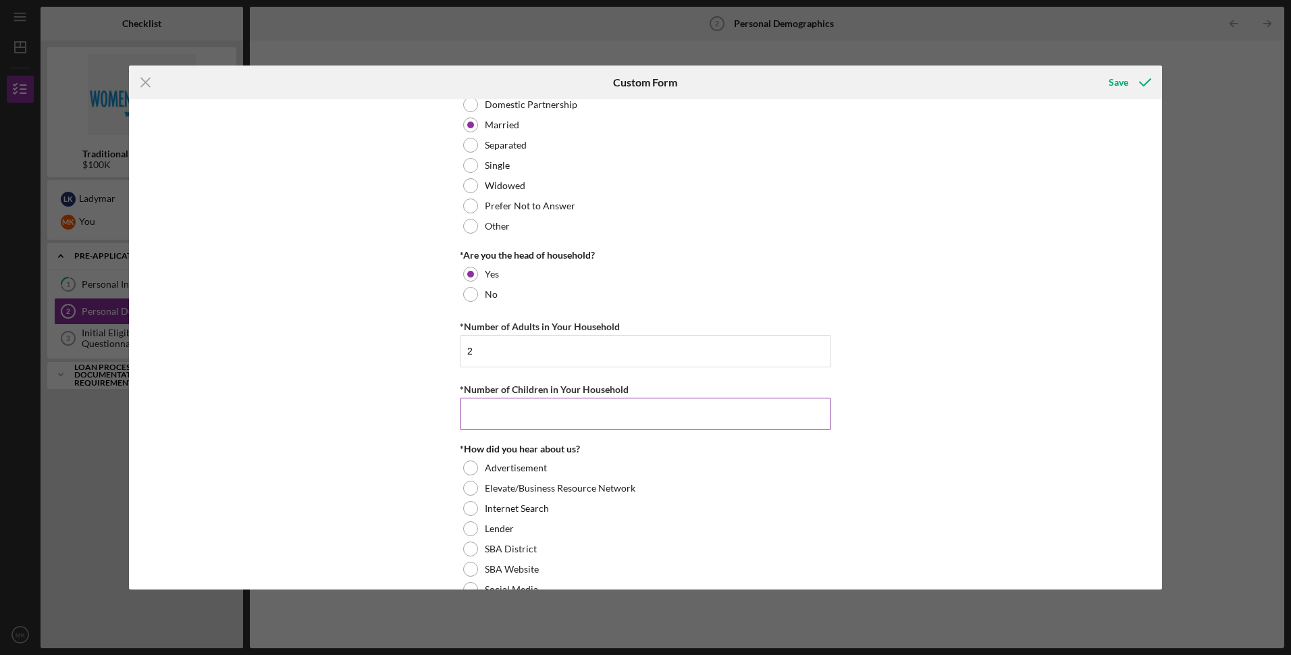
click at [491, 414] on input "*Number of Children in Your Household" at bounding box center [645, 414] width 371 height 32
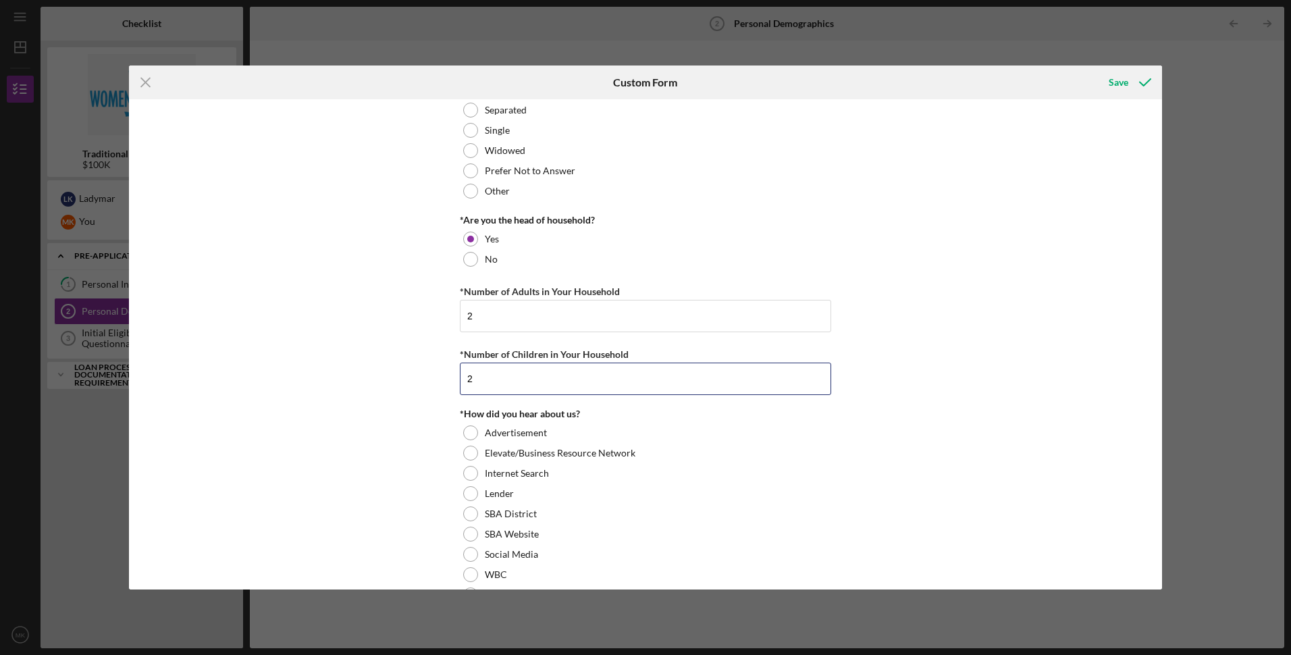
scroll to position [1080, 0]
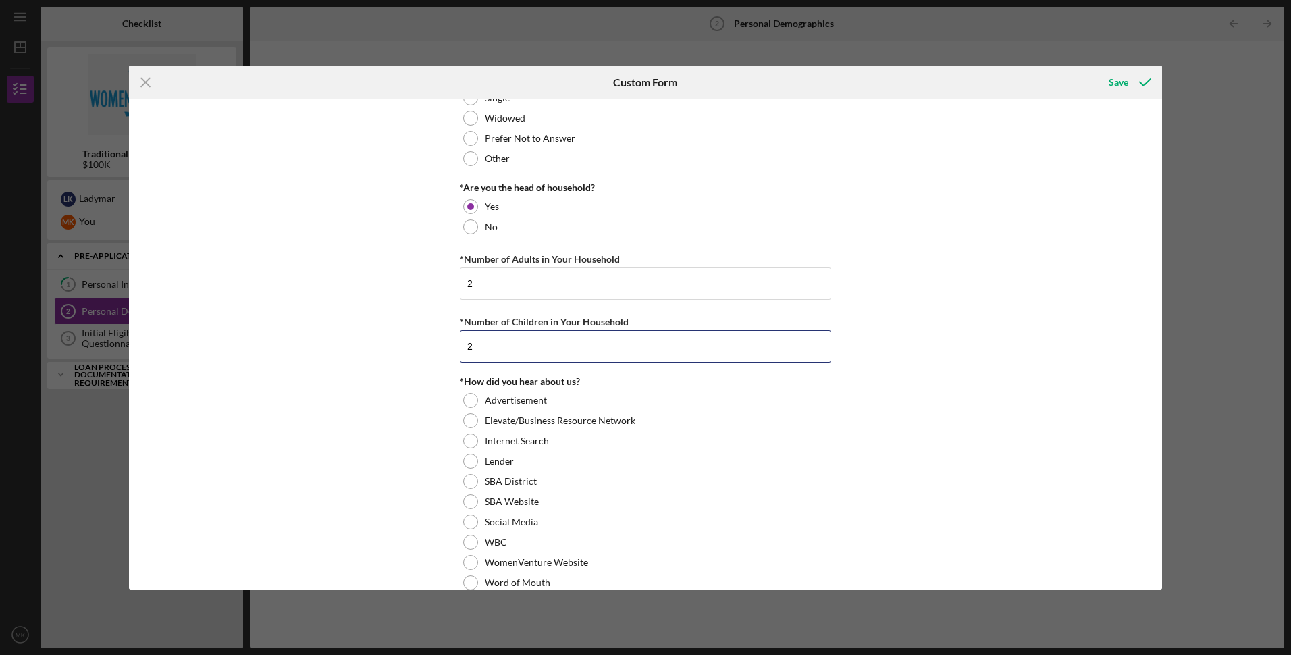
type input "2"
click at [400, 394] on div "Preferred Name *Race [DEMOGRAPHIC_DATA]/[DEMOGRAPHIC_DATA] Black/[DEMOGRAPHIC_D…" at bounding box center [645, 344] width 1033 height 490
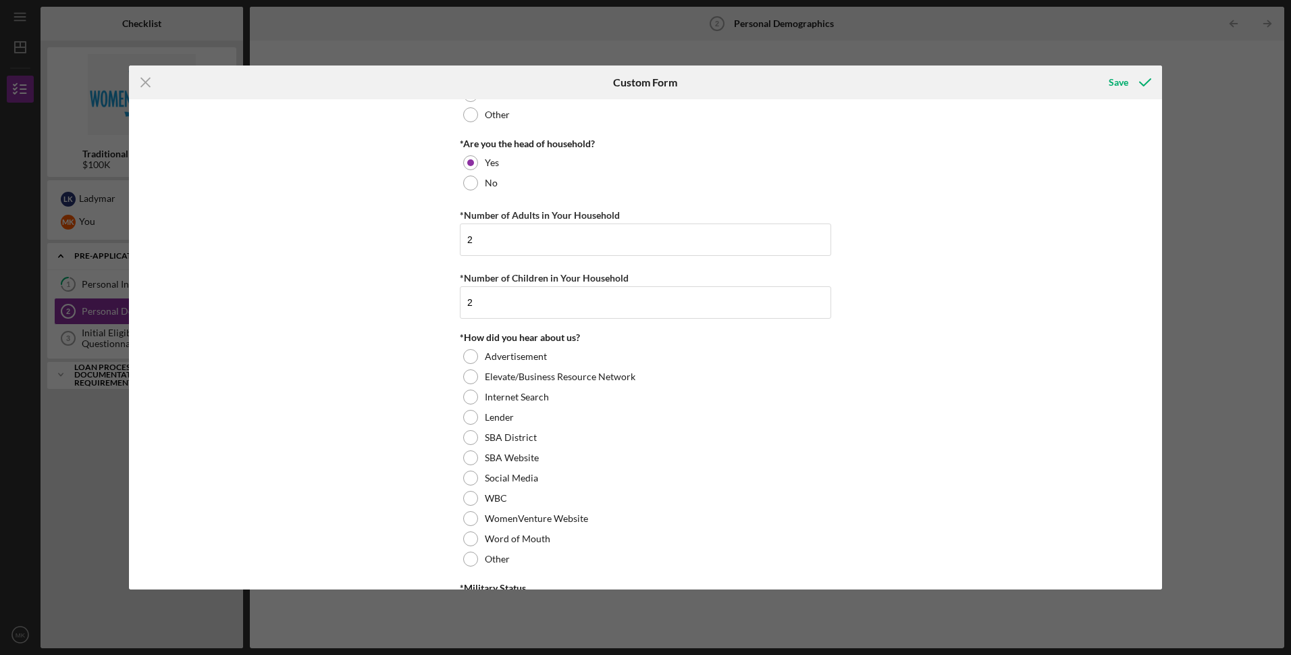
scroll to position [1148, 0]
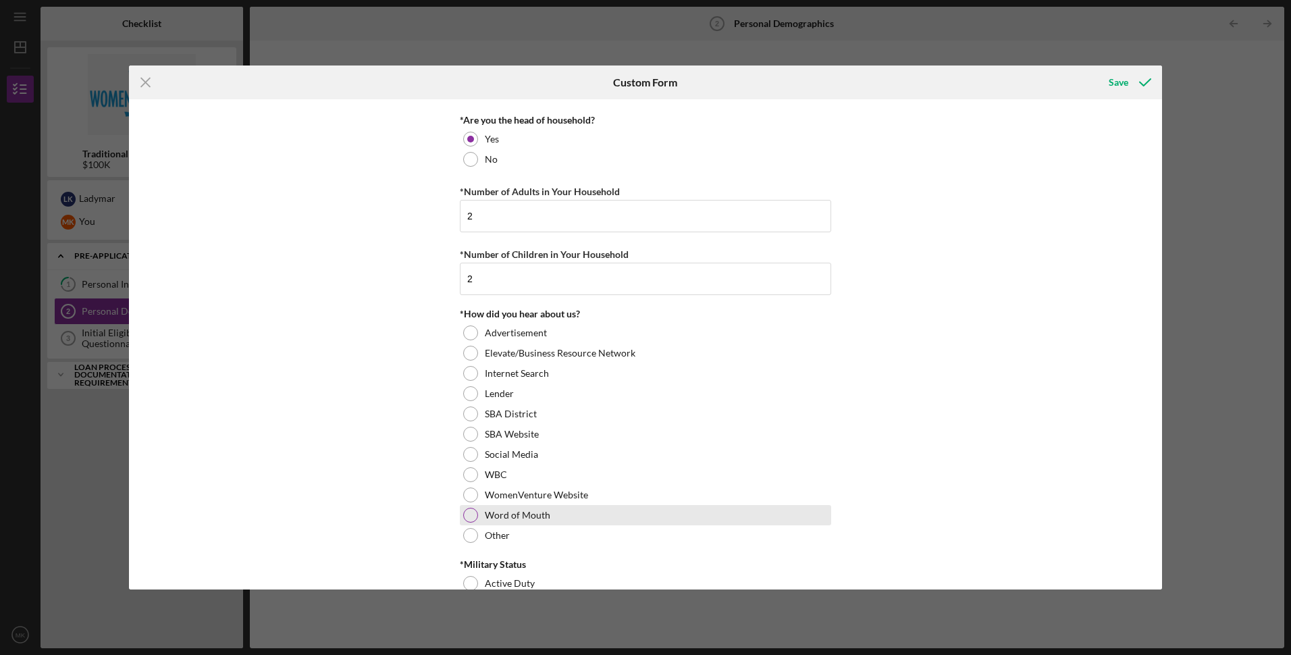
click at [468, 517] on div at bounding box center [470, 515] width 15 height 15
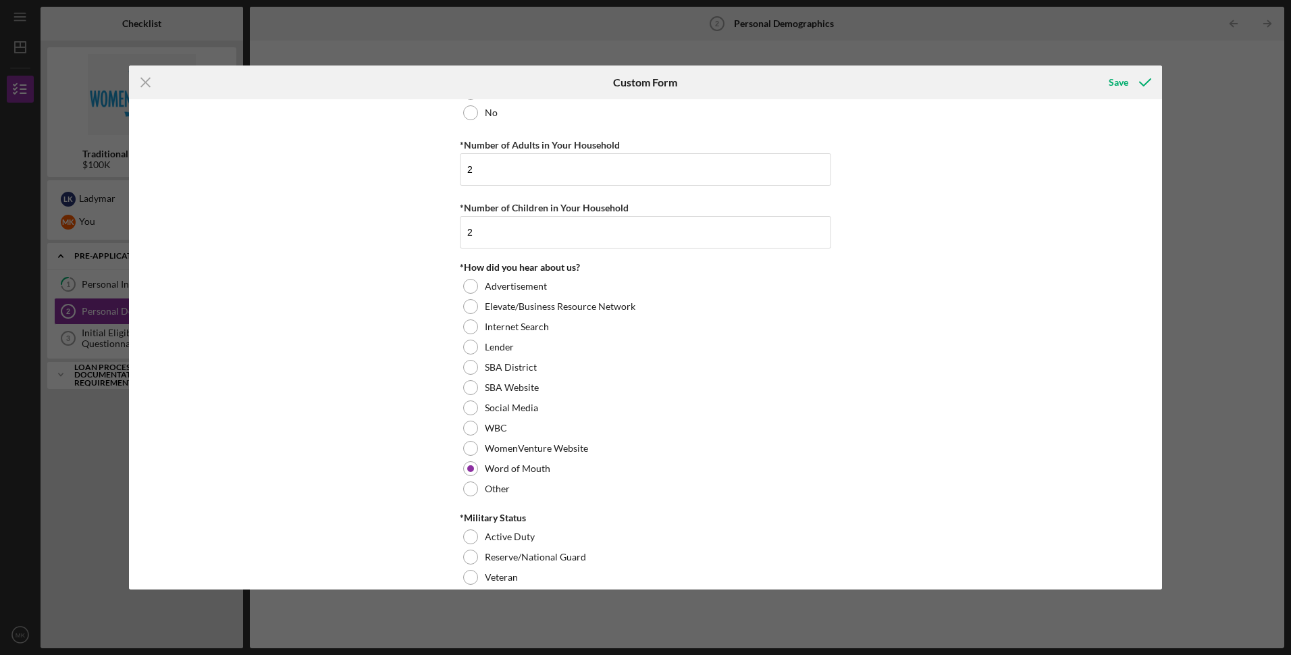
scroll to position [1253, 0]
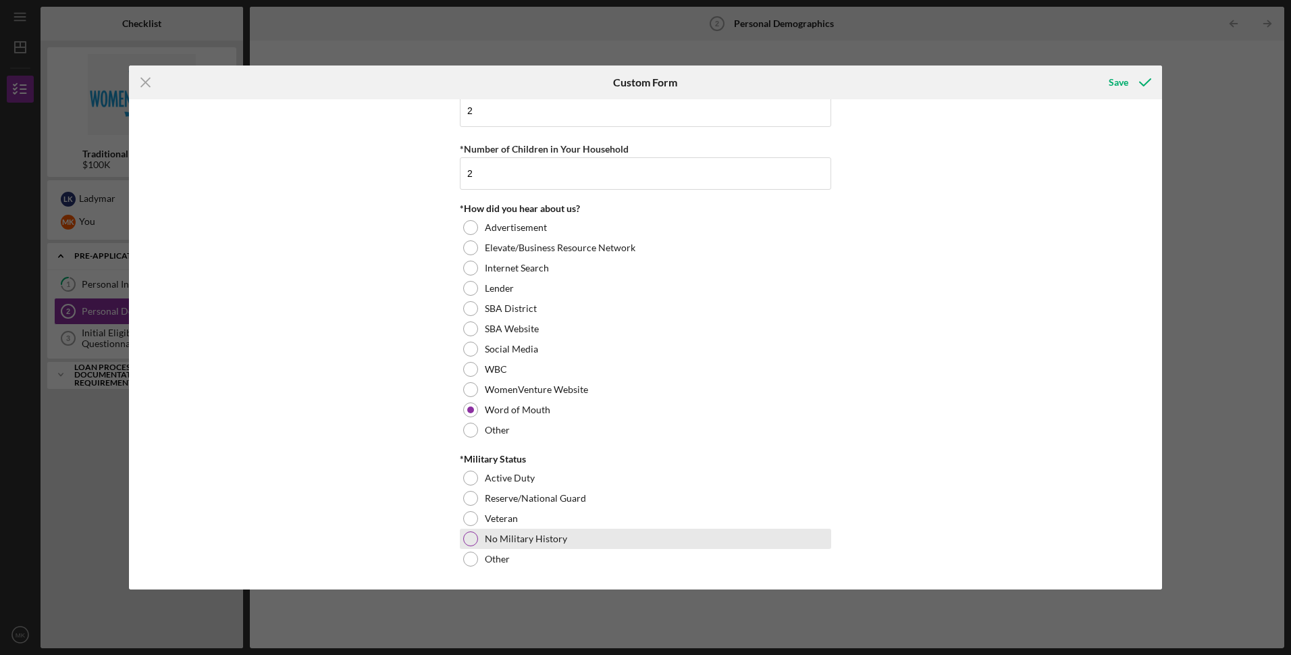
click at [471, 536] on div at bounding box center [470, 538] width 15 height 15
click at [1133, 82] on icon "submit" at bounding box center [1145, 82] width 34 height 34
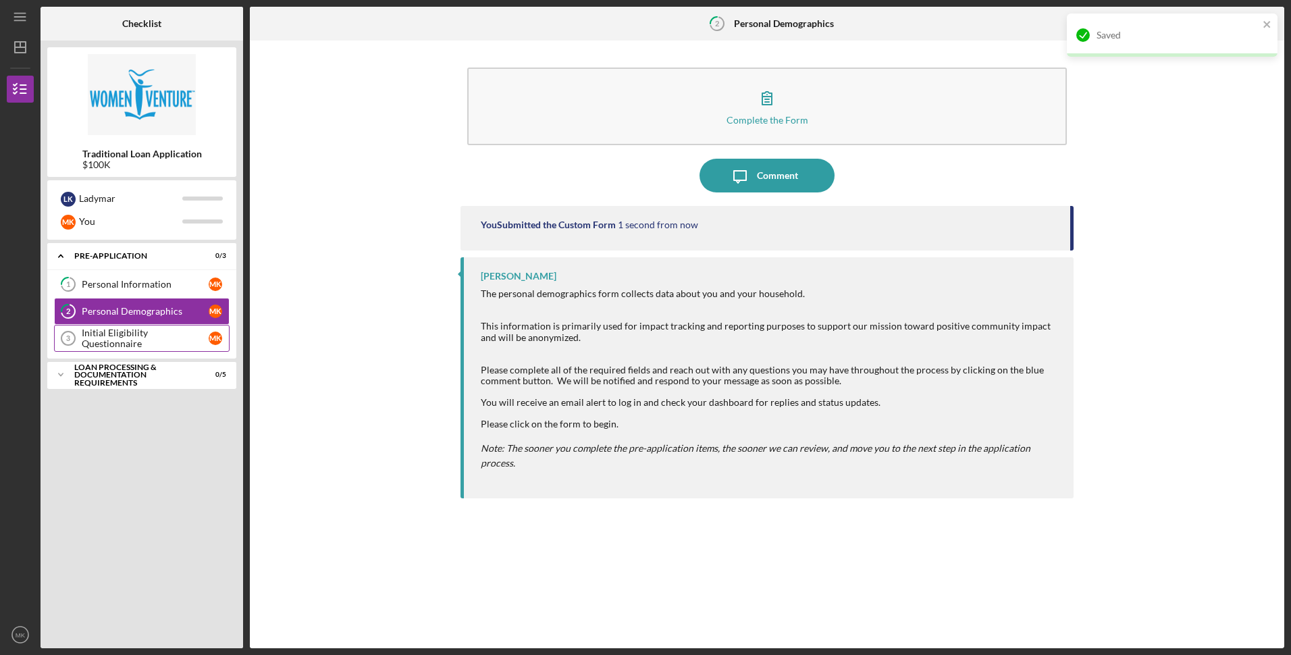
click at [159, 333] on div "Initial Eligibility Questionnaire" at bounding box center [145, 338] width 127 height 22
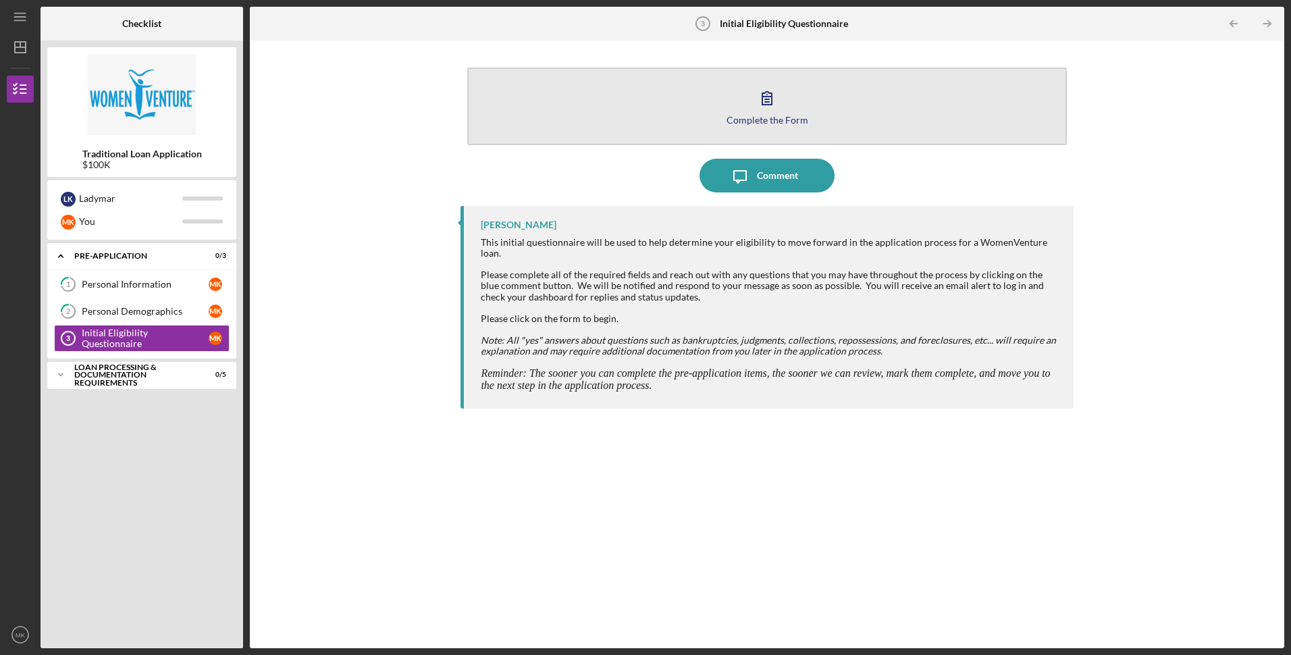
click at [748, 115] on div "Complete the Form" at bounding box center [767, 120] width 82 height 10
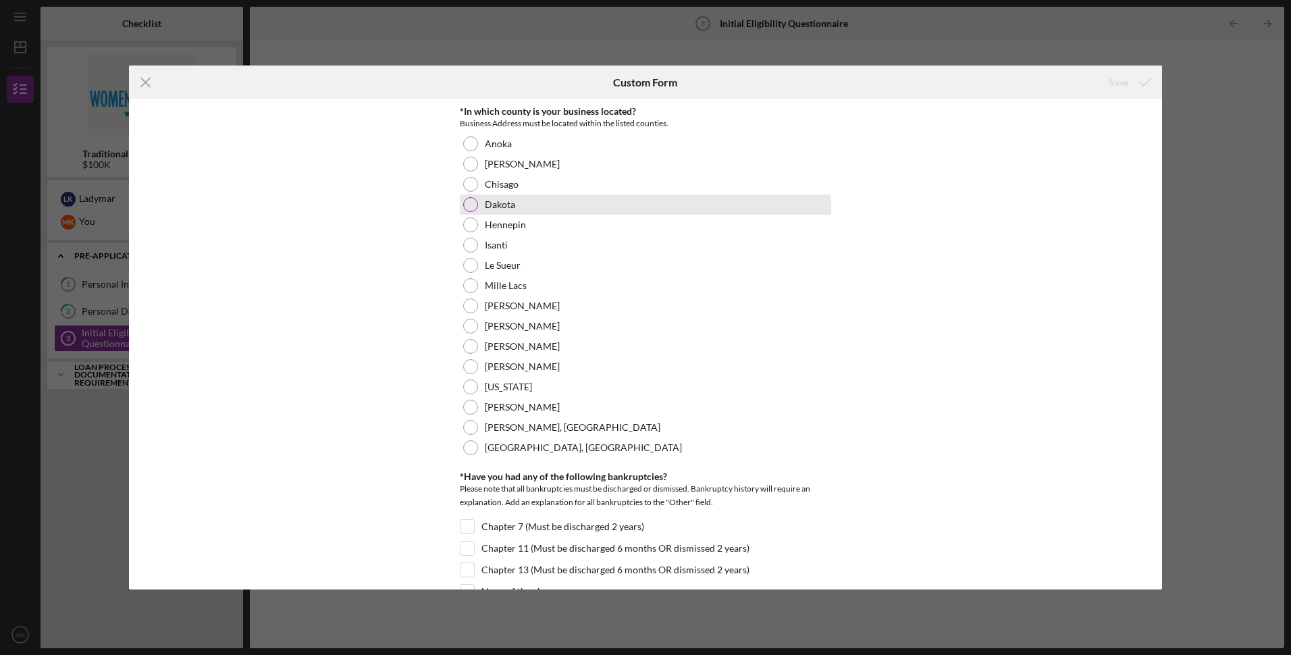
click at [464, 205] on div at bounding box center [470, 204] width 15 height 15
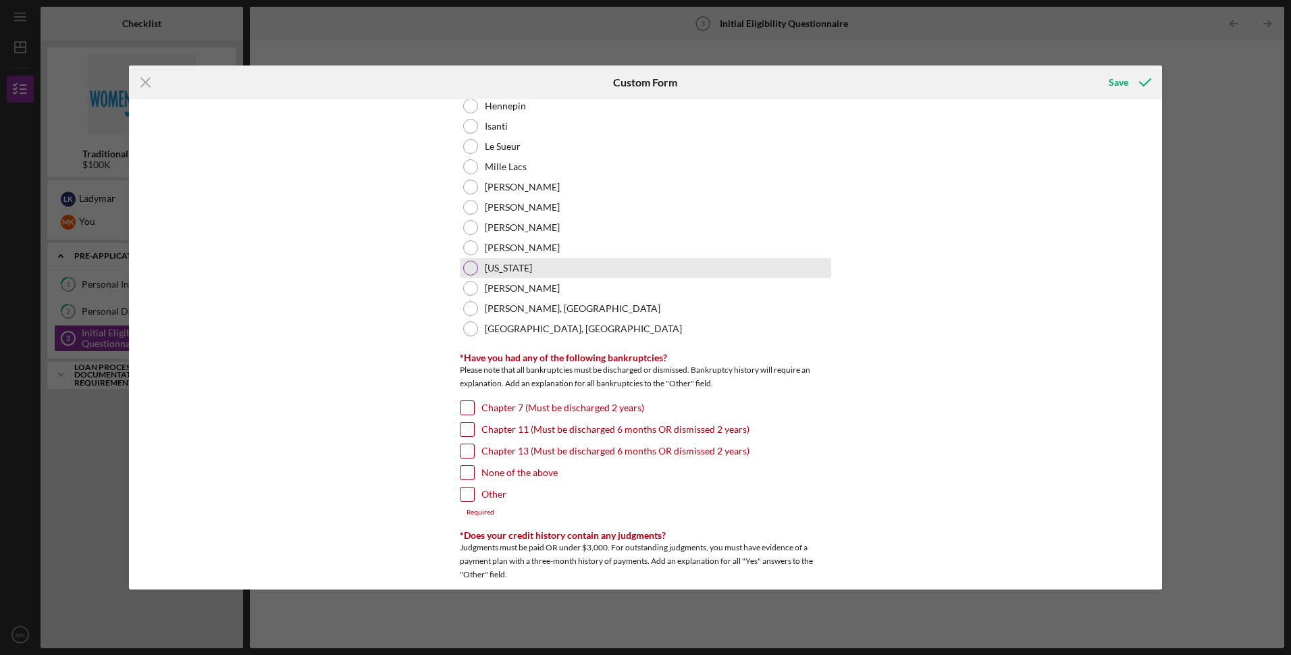
scroll to position [203, 0]
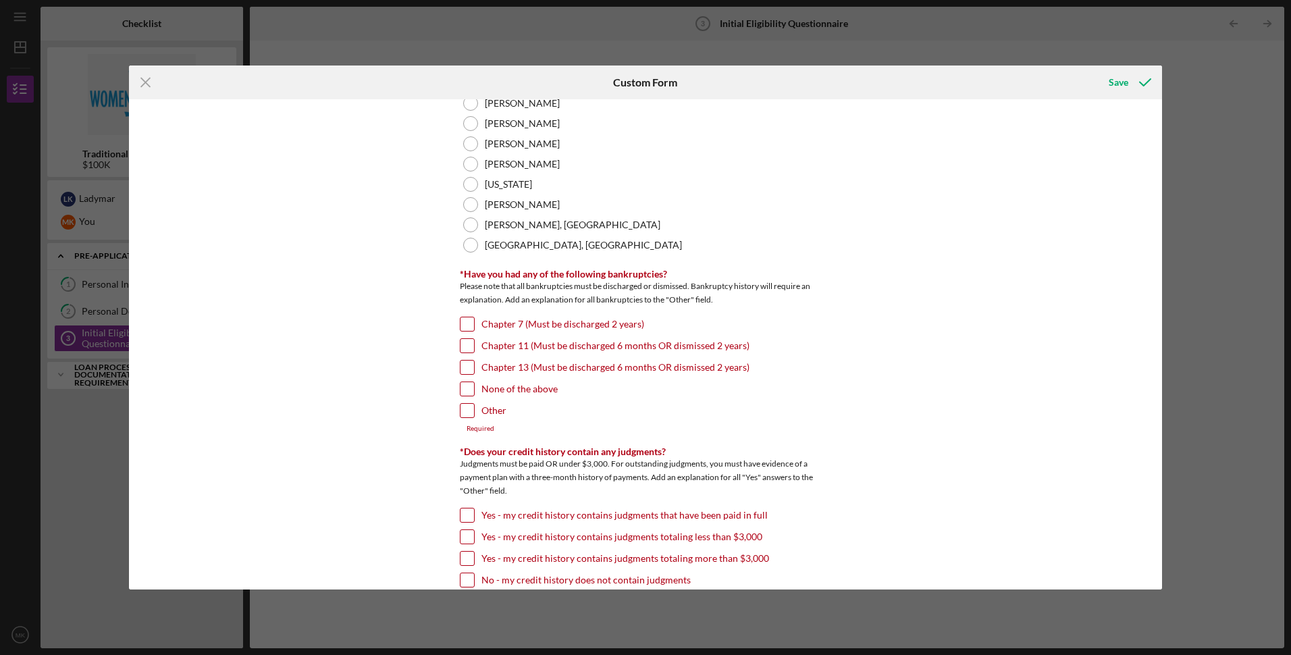
click at [464, 389] on input "None of the above" at bounding box center [467, 389] width 14 height 14
checkbox input "true"
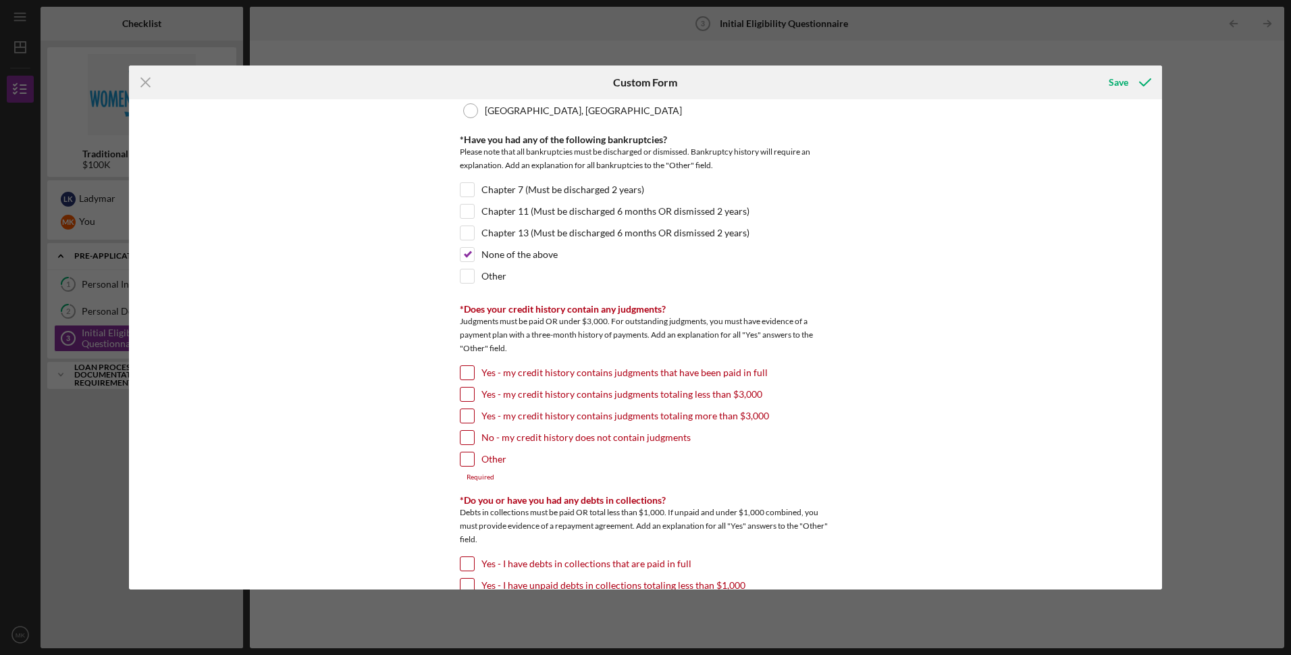
scroll to position [338, 0]
click at [466, 436] on input "No - my credit history does not contain judgments" at bounding box center [467, 437] width 14 height 14
checkbox input "true"
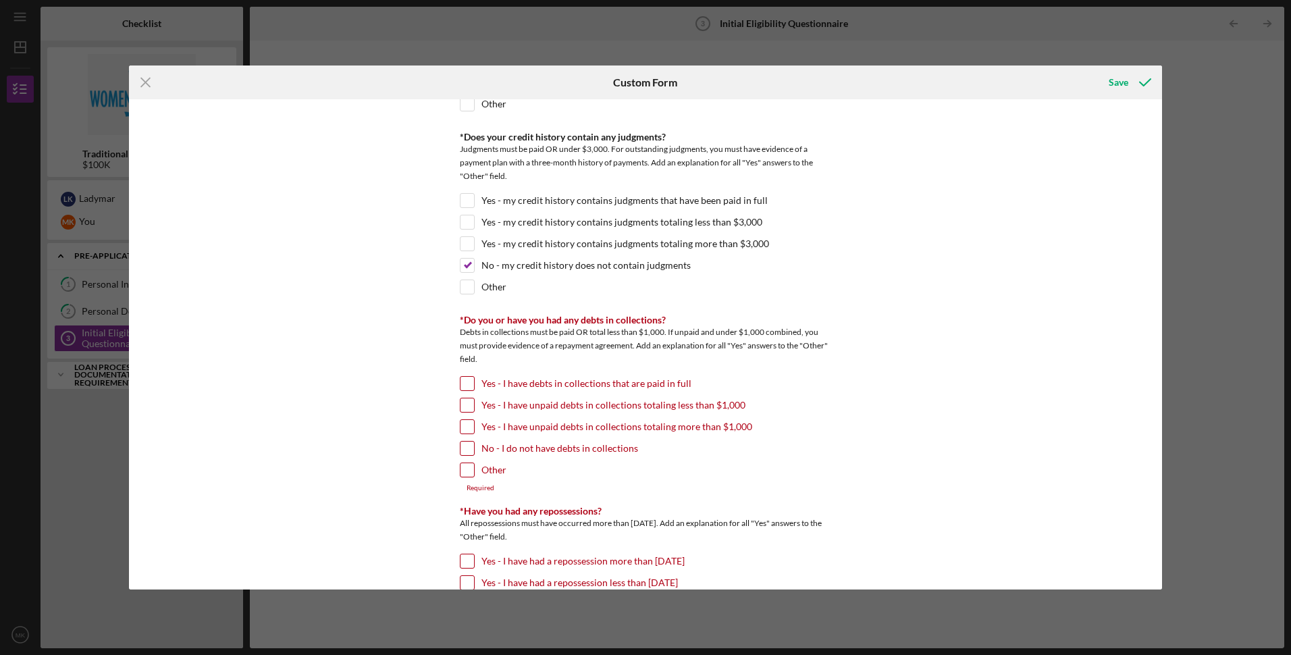
scroll to position [540, 0]
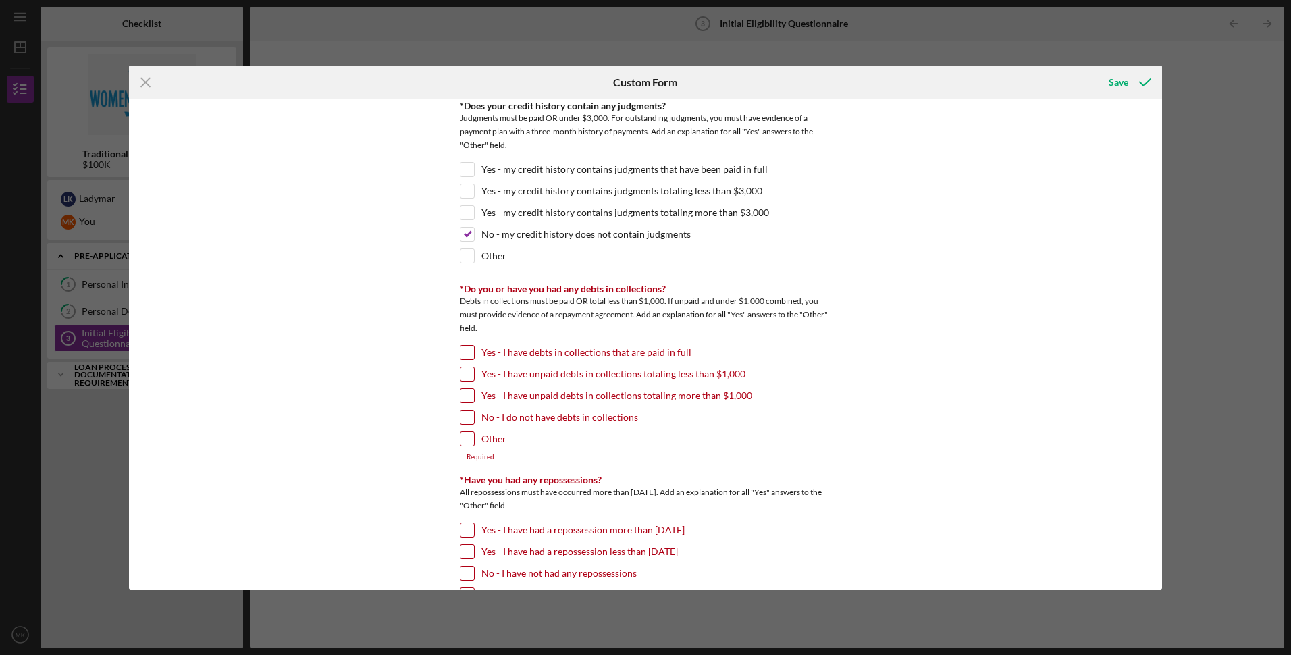
click at [466, 416] on input "No - I do not have debts in collections" at bounding box center [467, 417] width 14 height 14
checkbox input "true"
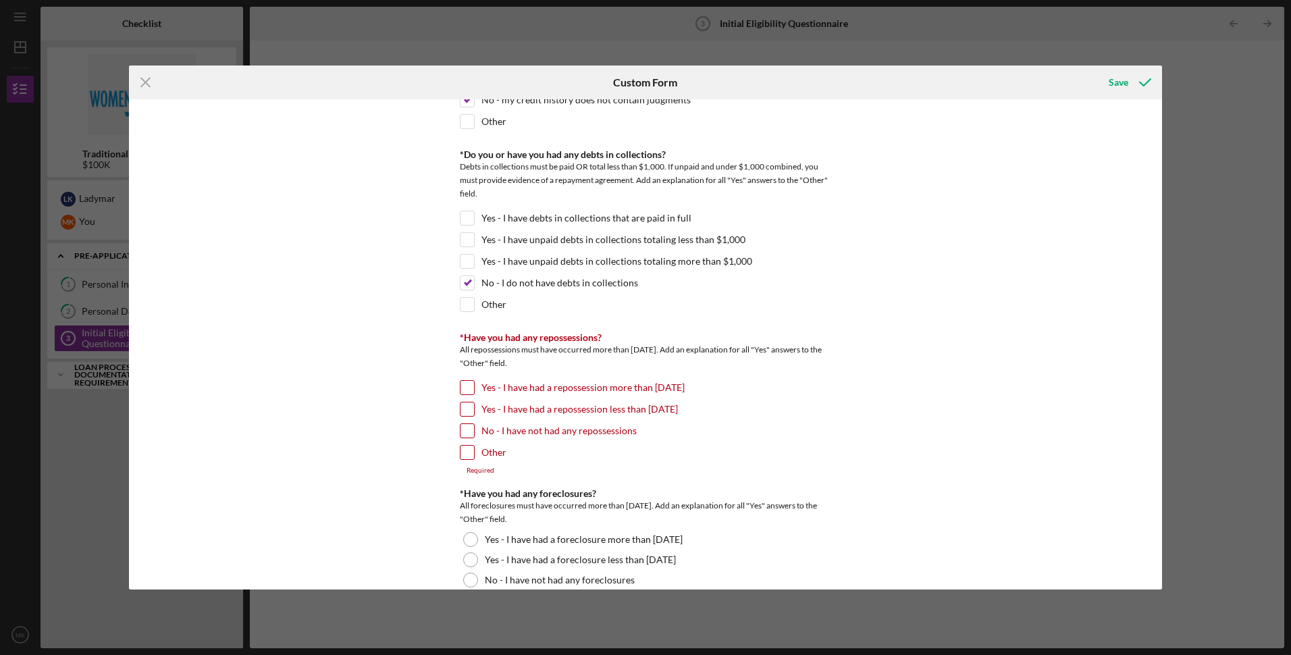
scroll to position [675, 0]
click at [466, 429] on input "No - I have not had any repossessions" at bounding box center [467, 430] width 14 height 14
checkbox input "true"
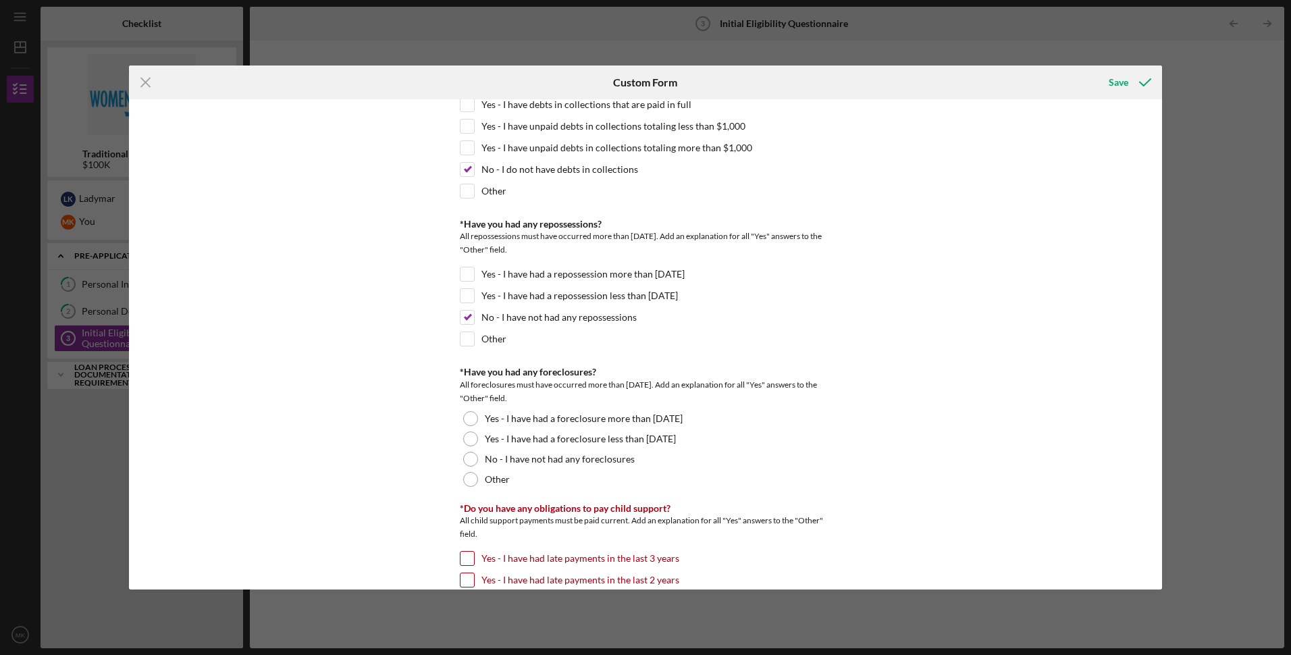
scroll to position [810, 0]
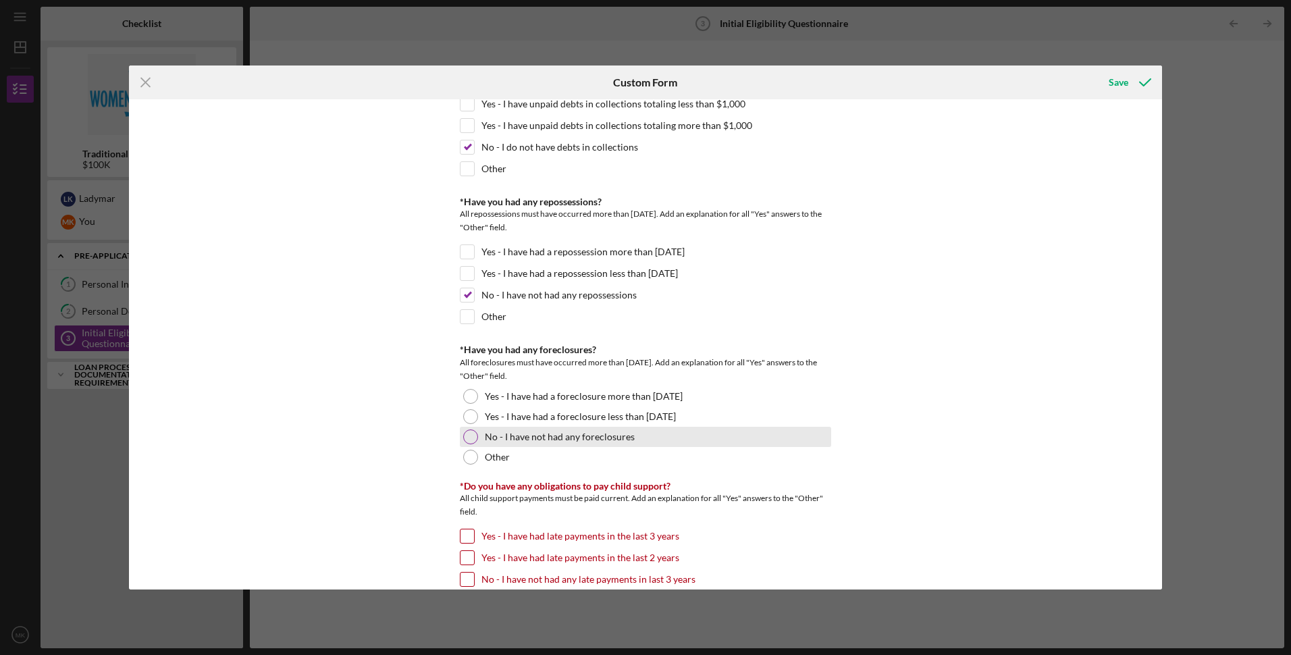
click at [466, 436] on div at bounding box center [470, 436] width 15 height 15
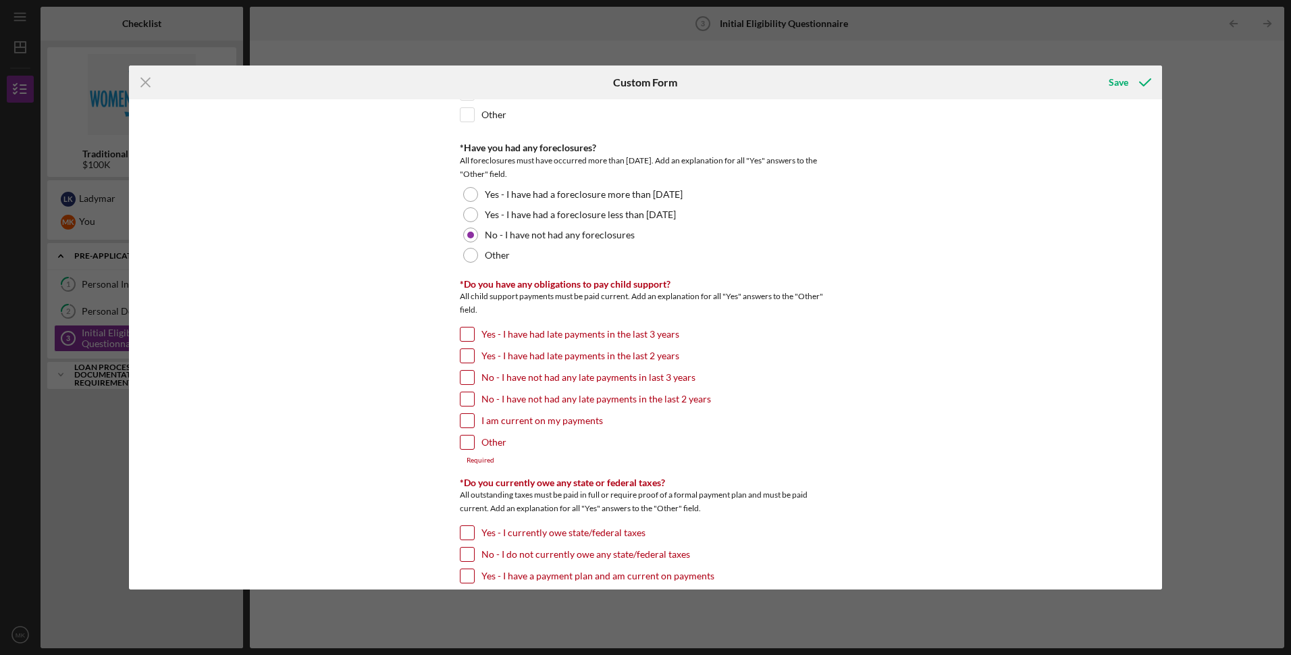
scroll to position [1013, 0]
click at [469, 442] on input "Other" at bounding box center [467, 442] width 14 height 14
checkbox input "true"
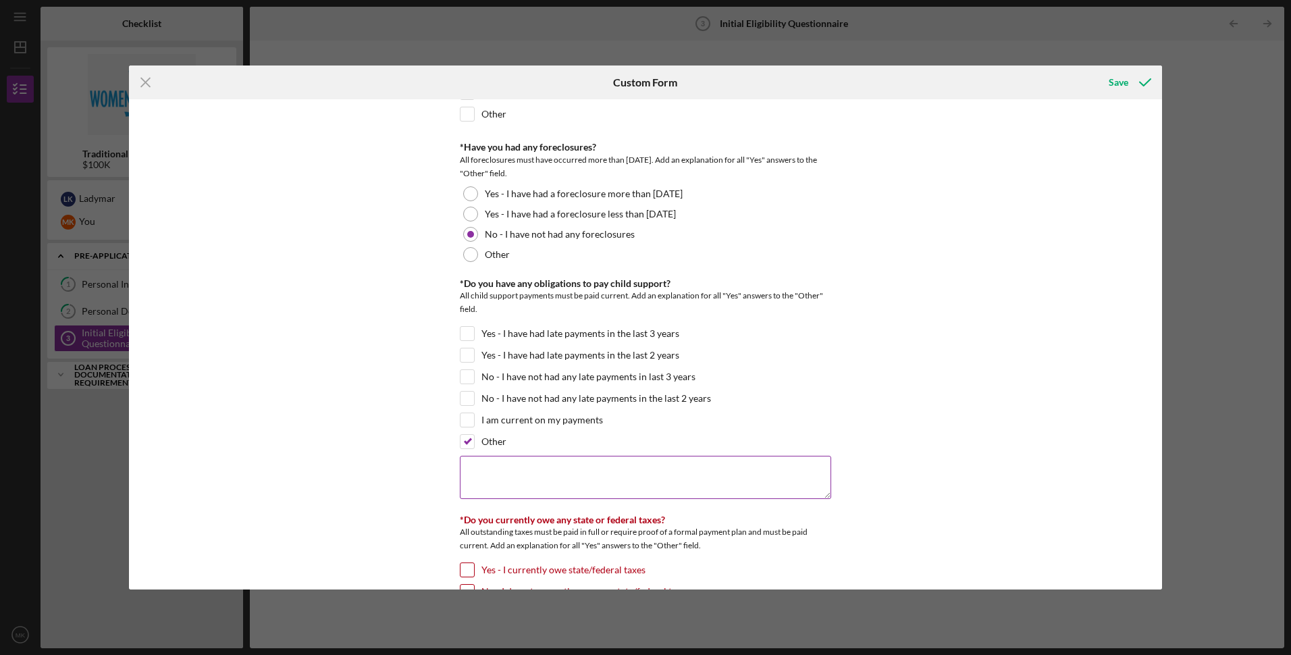
click at [491, 466] on textarea at bounding box center [645, 477] width 371 height 43
type textarea "N/A"
click at [340, 381] on div "*In which county is your business located? Business Address must be located wit…" at bounding box center [645, 344] width 1033 height 490
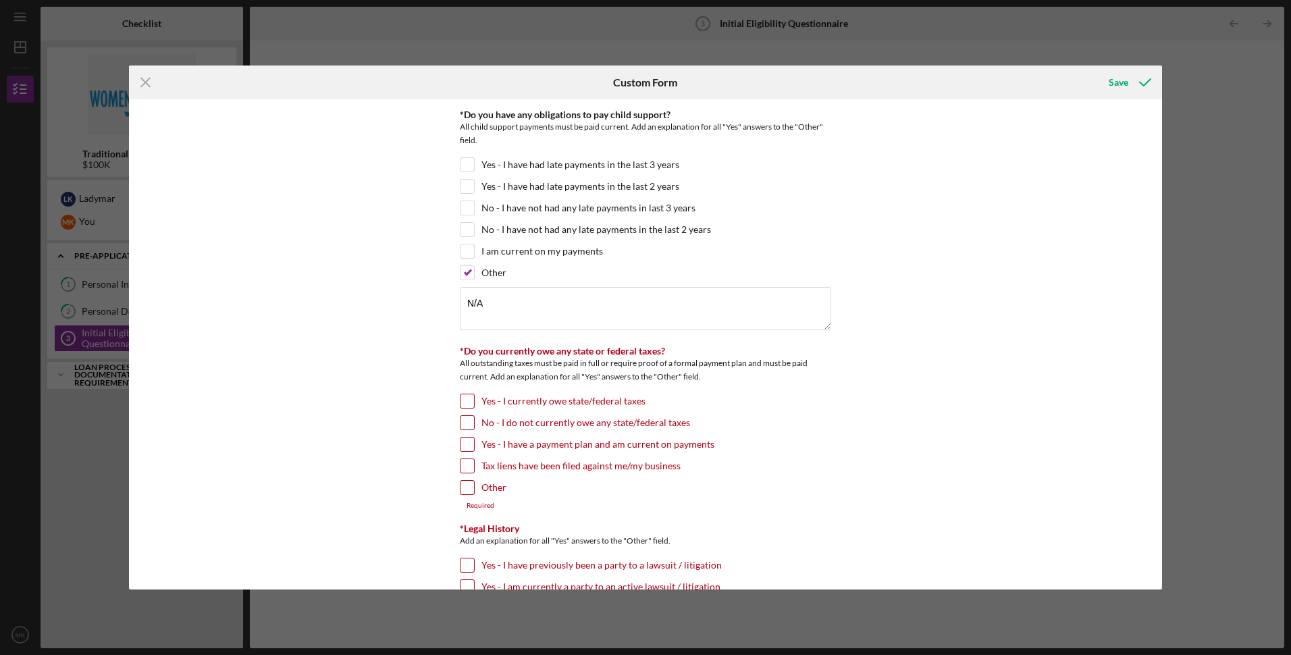
scroll to position [1215, 0]
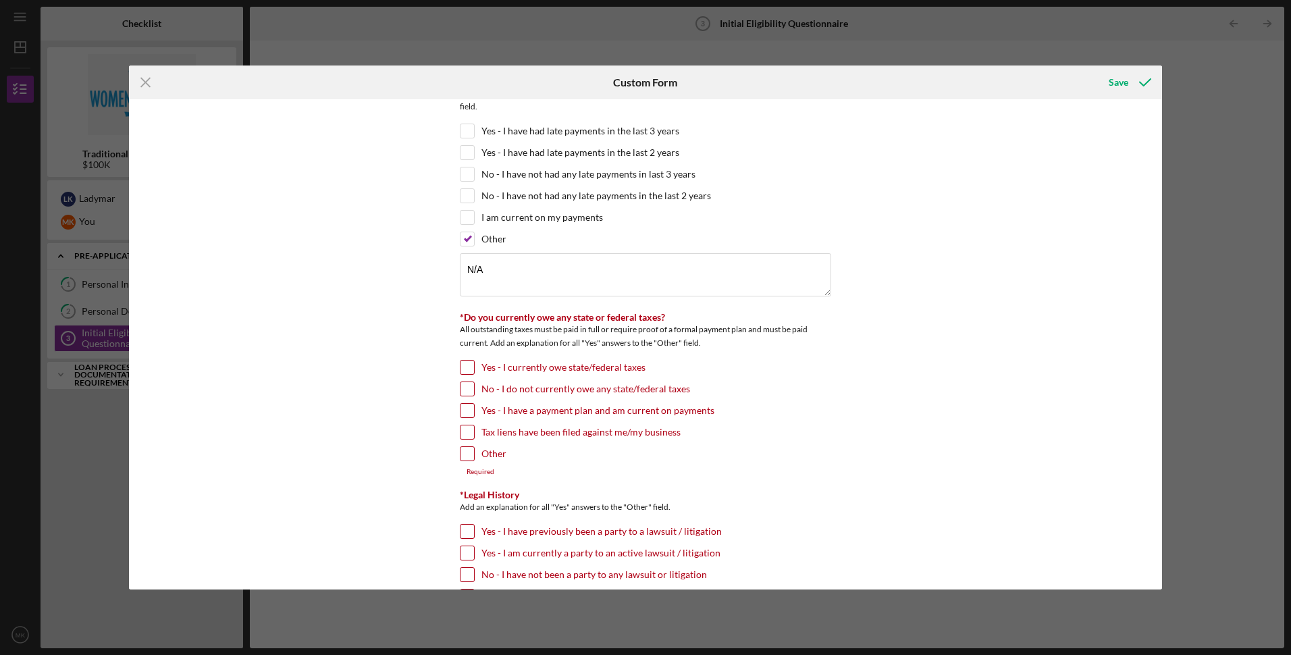
click at [463, 387] on input "No - I do not currently owe any state/federal taxes" at bounding box center [467, 389] width 14 height 14
checkbox input "true"
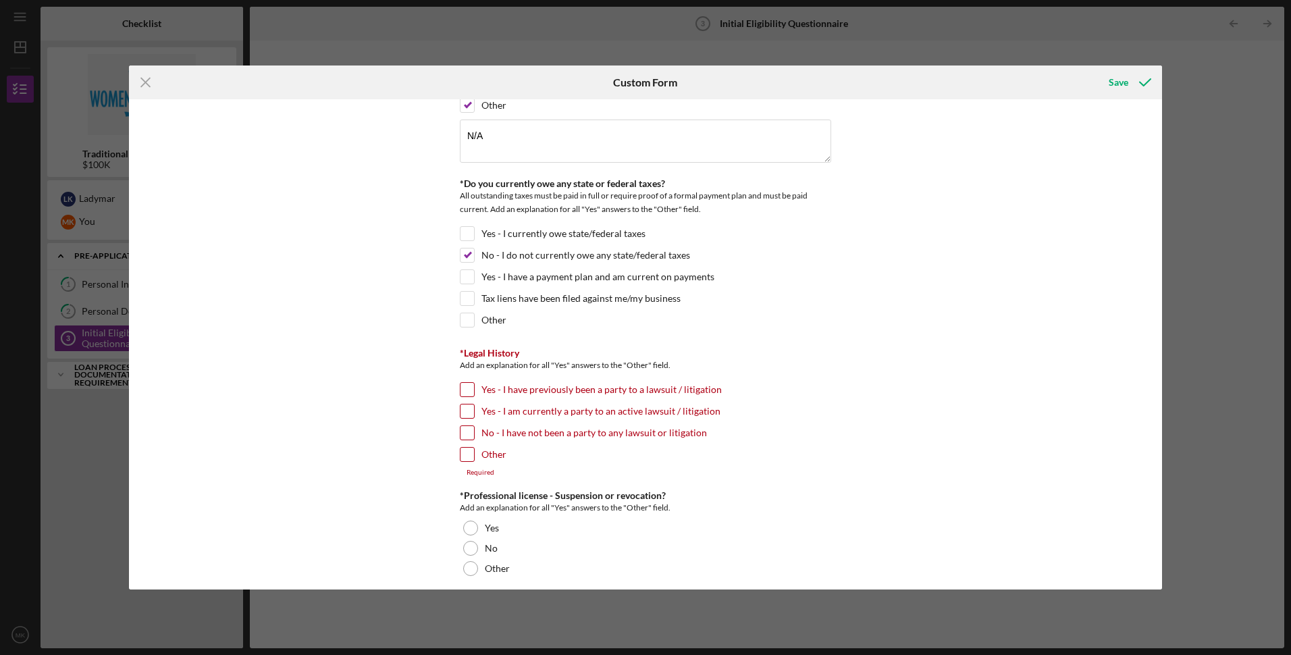
scroll to position [1350, 0]
click at [466, 429] on input "No - I have not been a party to any lawsuit or litigation" at bounding box center [467, 432] width 14 height 14
checkbox input "true"
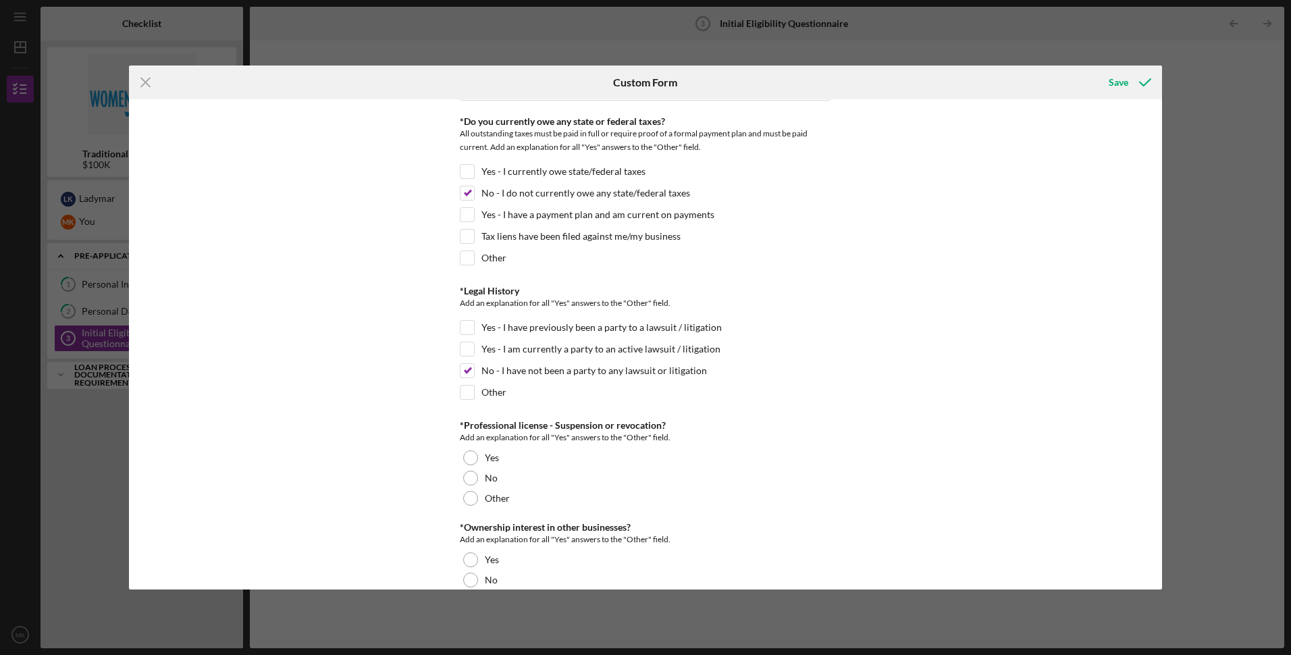
scroll to position [1485, 0]
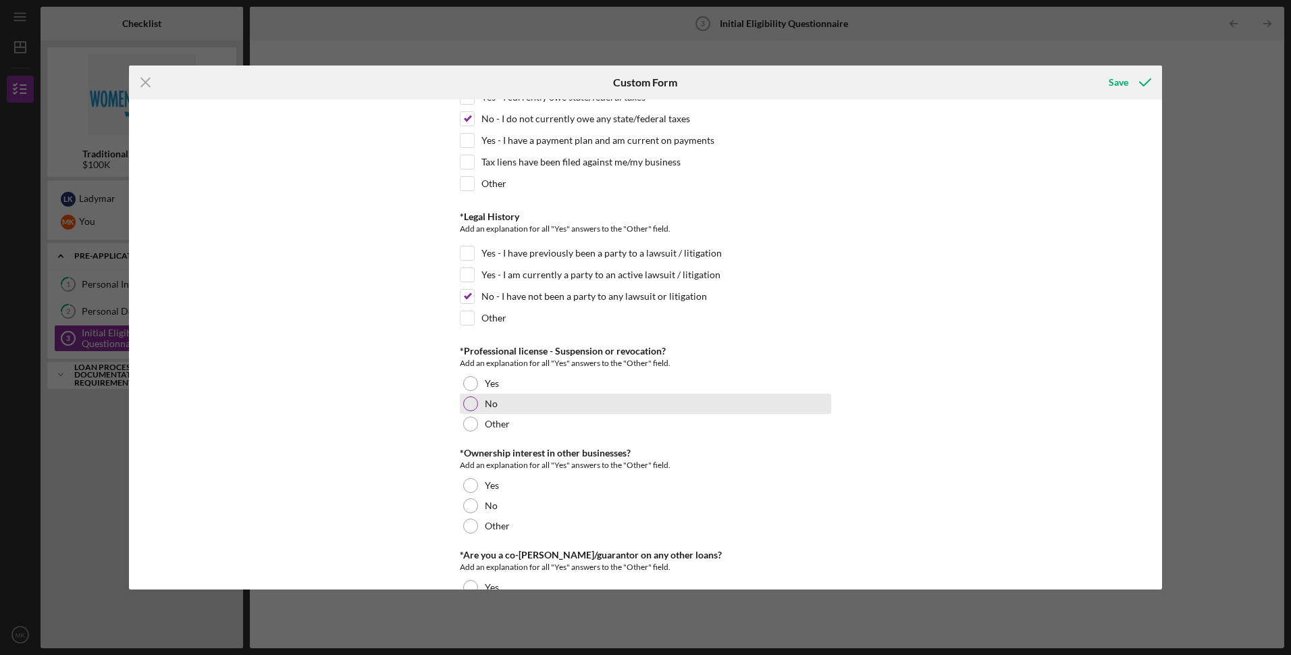
click at [466, 403] on div at bounding box center [470, 403] width 15 height 15
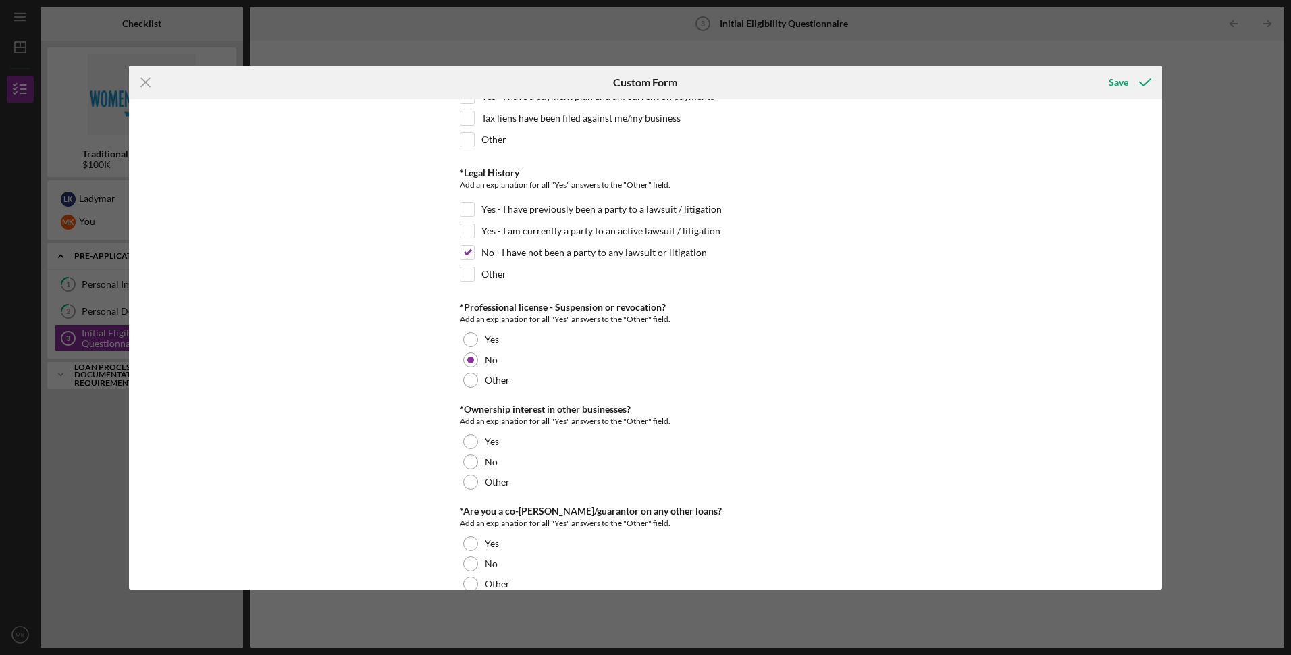
scroll to position [1553, 0]
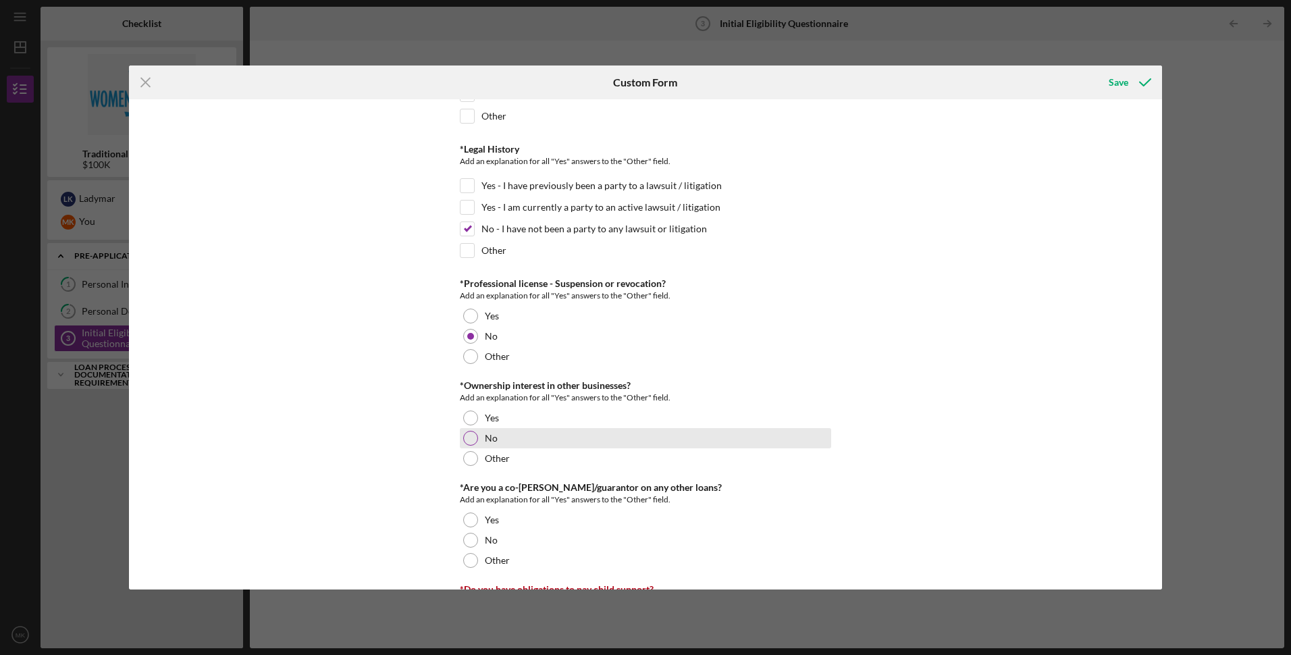
click at [468, 436] on div at bounding box center [470, 438] width 15 height 15
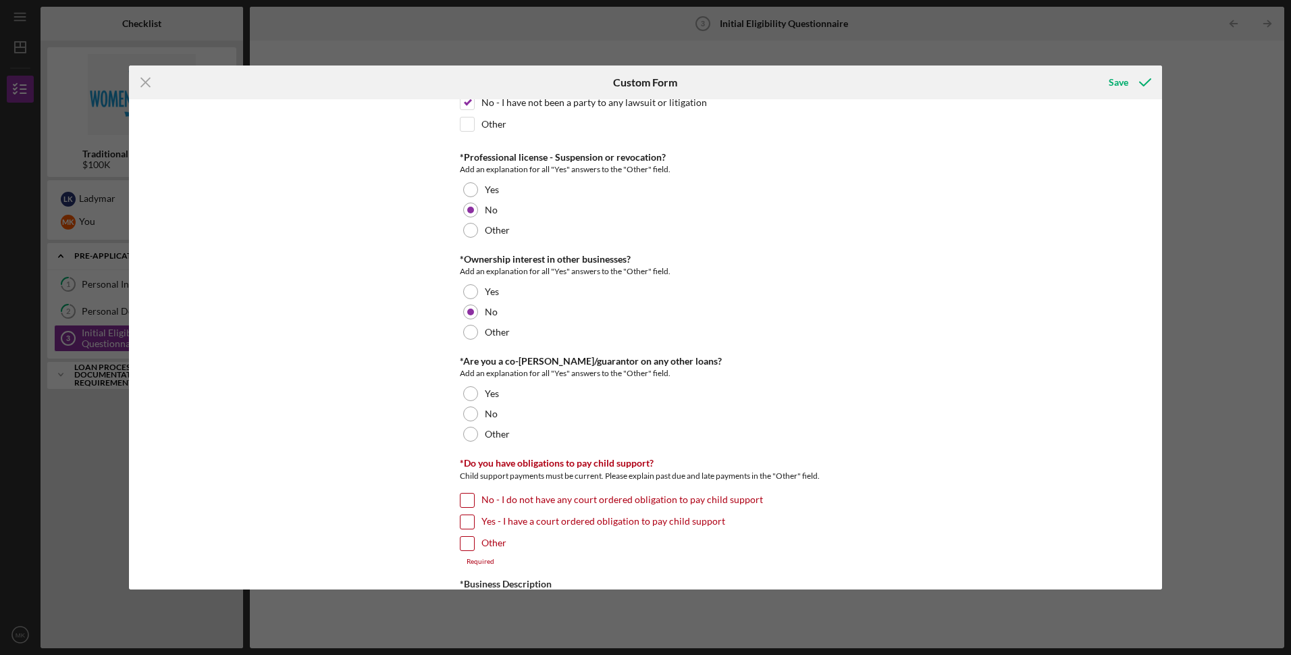
scroll to position [1688, 0]
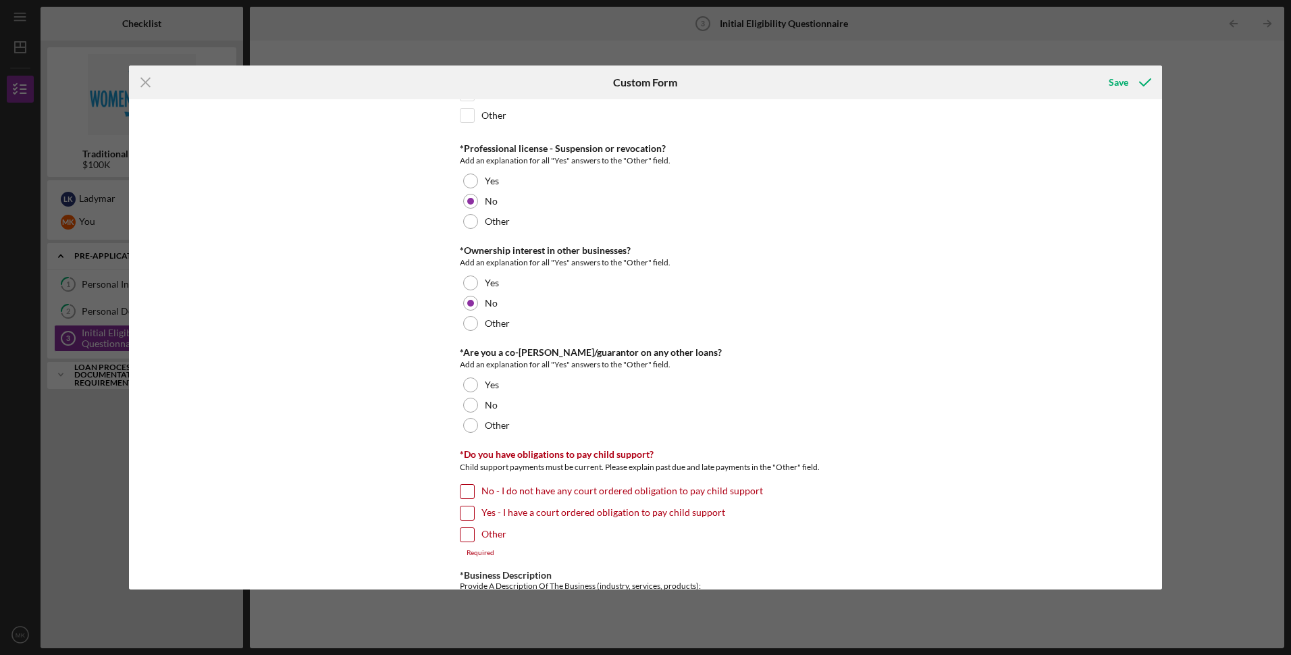
click at [468, 402] on div at bounding box center [470, 405] width 15 height 15
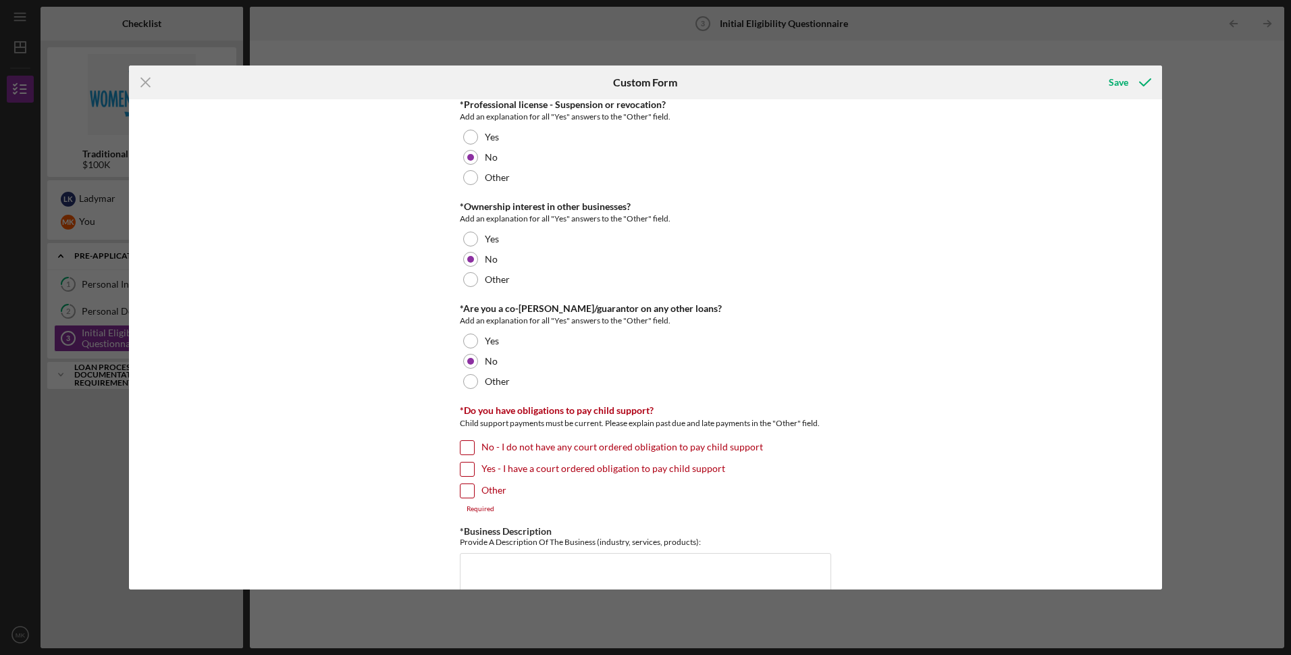
scroll to position [1755, 0]
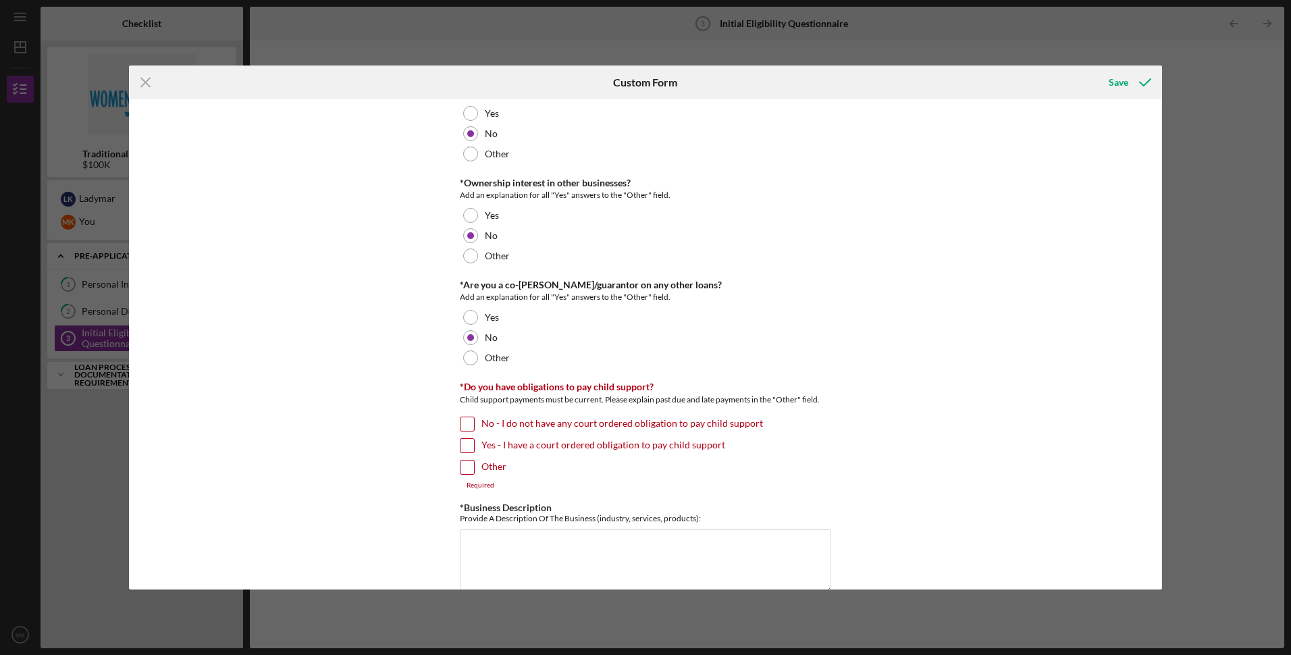
click at [464, 424] on input "No - I do not have any court ordered obligation to pay child support" at bounding box center [467, 424] width 14 height 14
checkbox input "true"
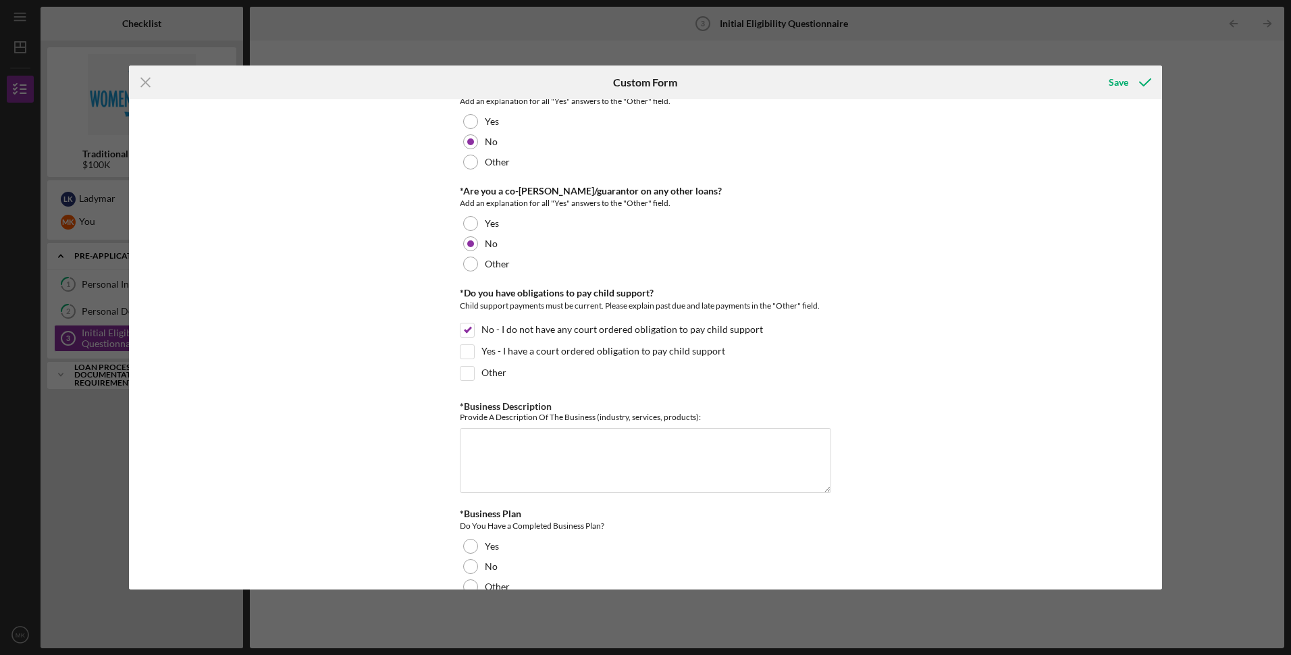
scroll to position [1890, 0]
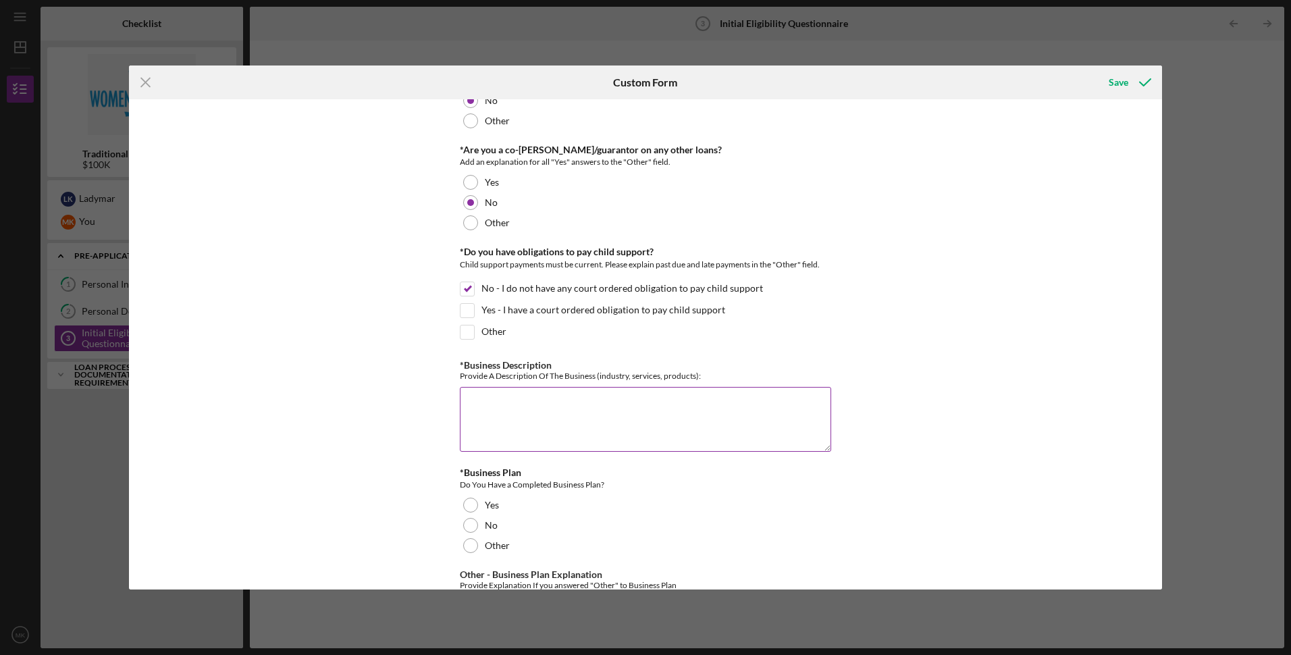
click at [506, 405] on textarea "*Business Description" at bounding box center [645, 419] width 371 height 65
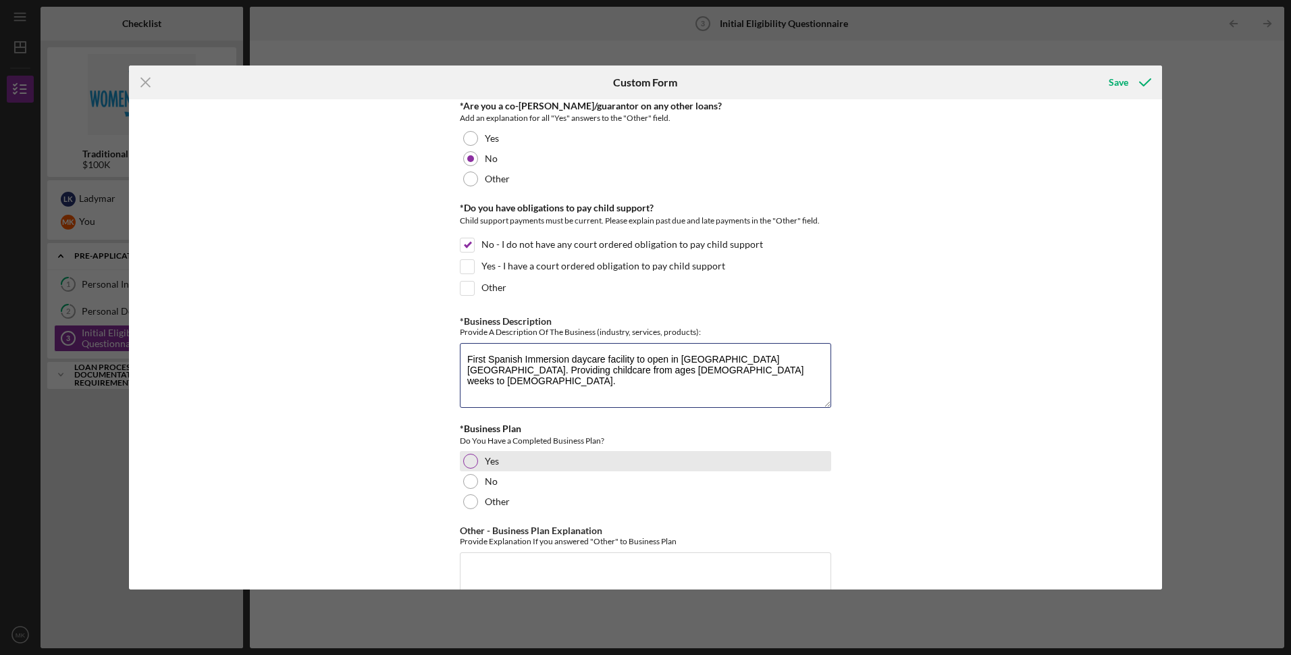
scroll to position [1958, 0]
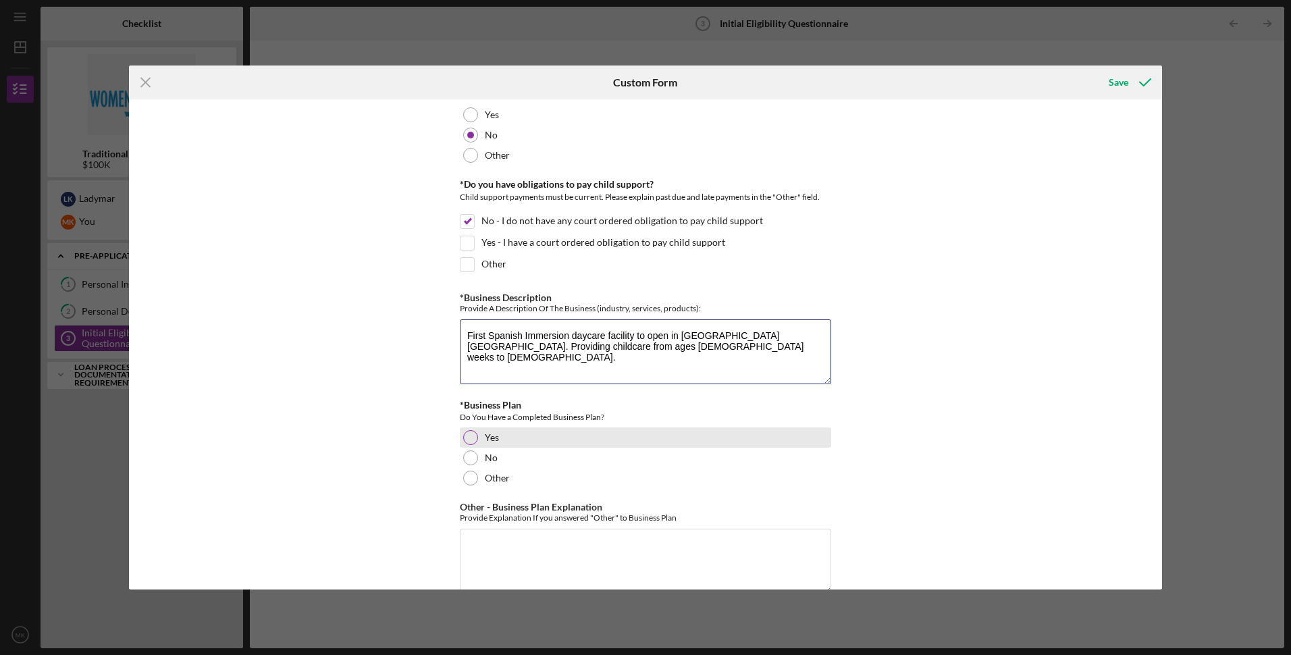
type textarea "First Spanish Immersion daycare facility to open in [GEOGRAPHIC_DATA] [GEOGRAPH…"
click at [465, 438] on div at bounding box center [470, 437] width 15 height 15
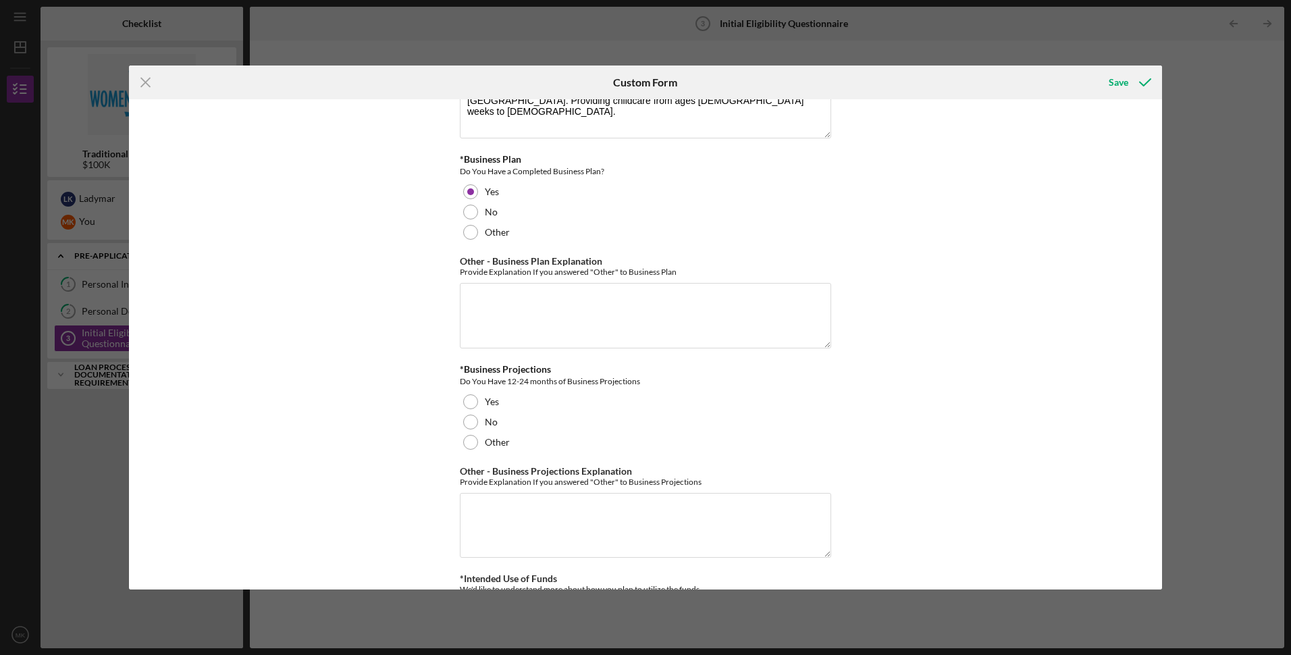
scroll to position [2228, 0]
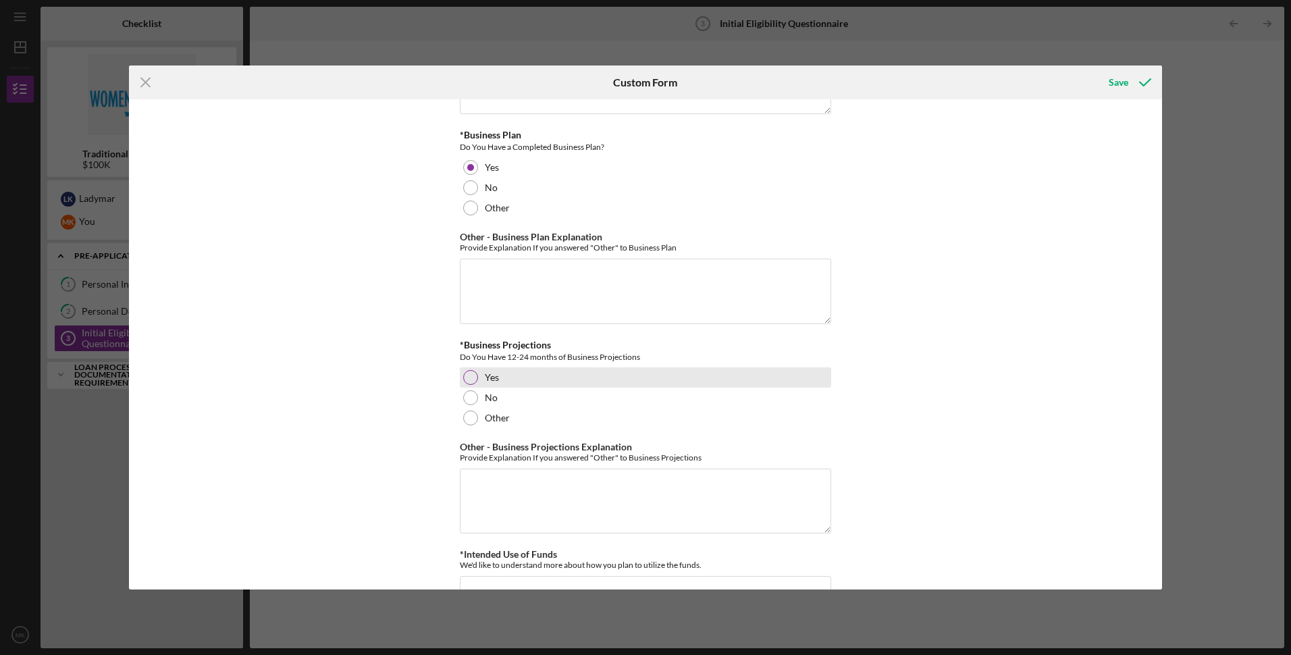
click at [468, 377] on div at bounding box center [470, 377] width 15 height 15
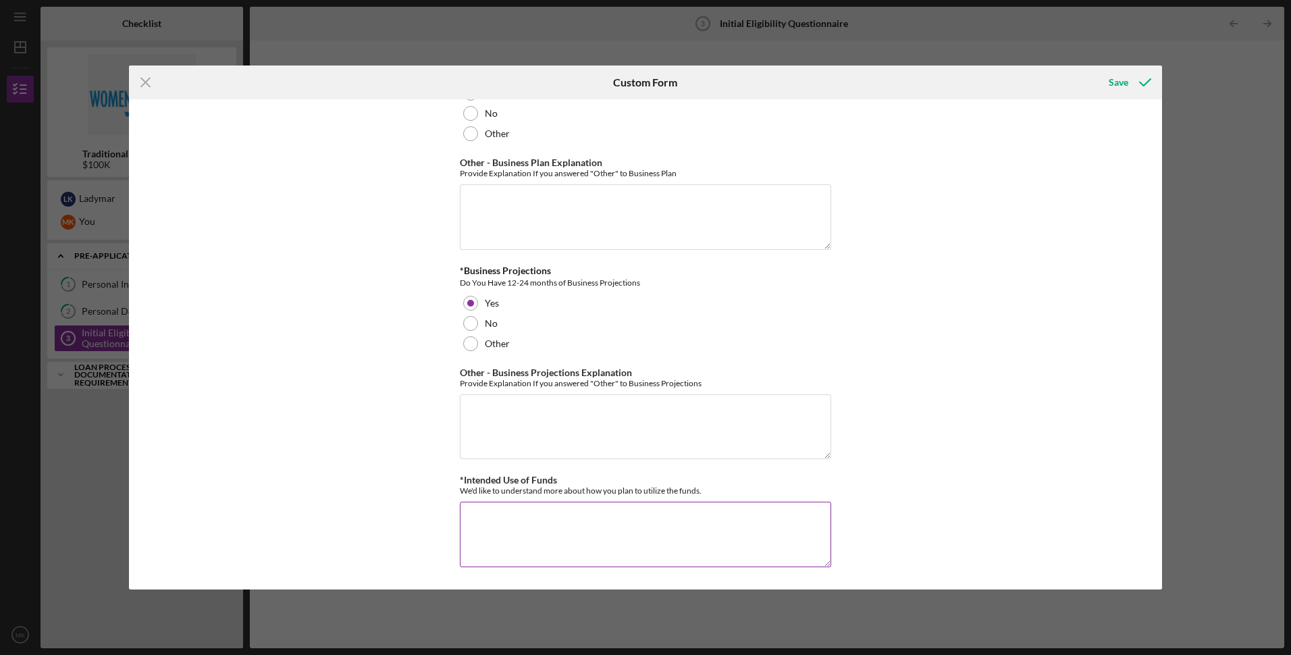
click at [510, 522] on textarea "*Intended Use of Funds" at bounding box center [645, 534] width 371 height 65
type textarea "Funds will be used for the build out of the facility, furniture and supplies fo…"
click at [1125, 82] on div "Save" at bounding box center [1118, 82] width 20 height 27
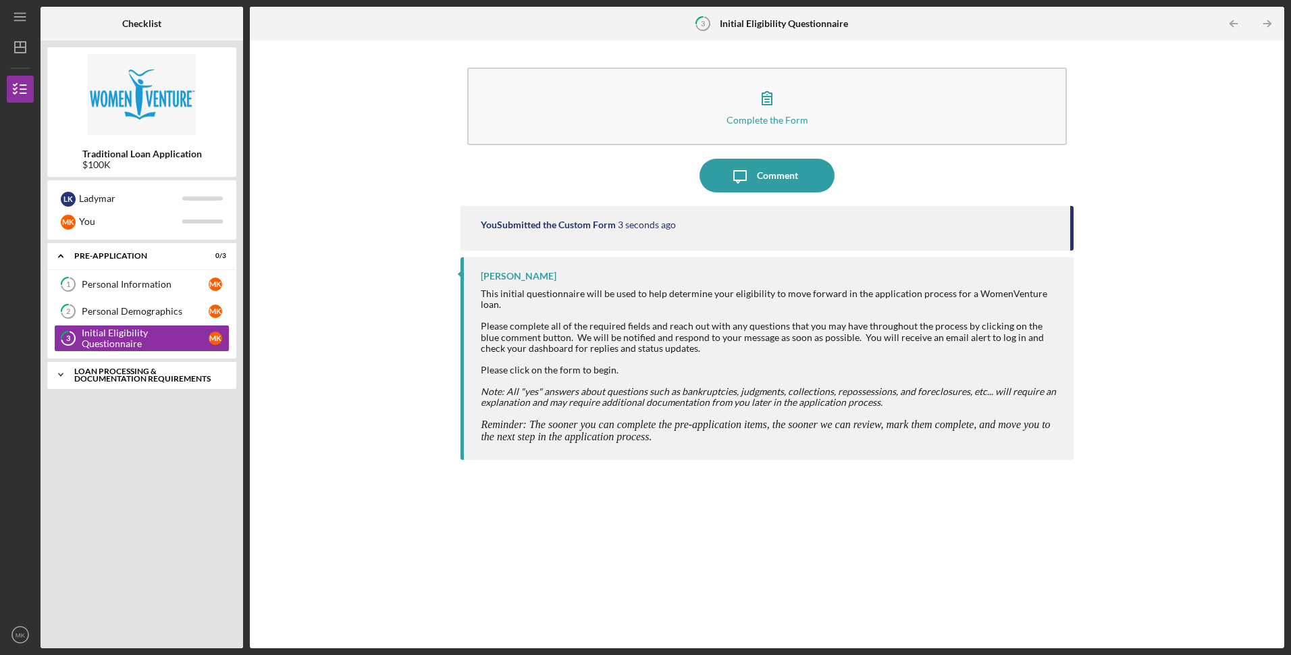
click at [146, 364] on div "Icon/Expander Loan Processing & Documentation Requirements 0 / 5" at bounding box center [141, 374] width 189 height 27
